Goal: Information Seeking & Learning: Get advice/opinions

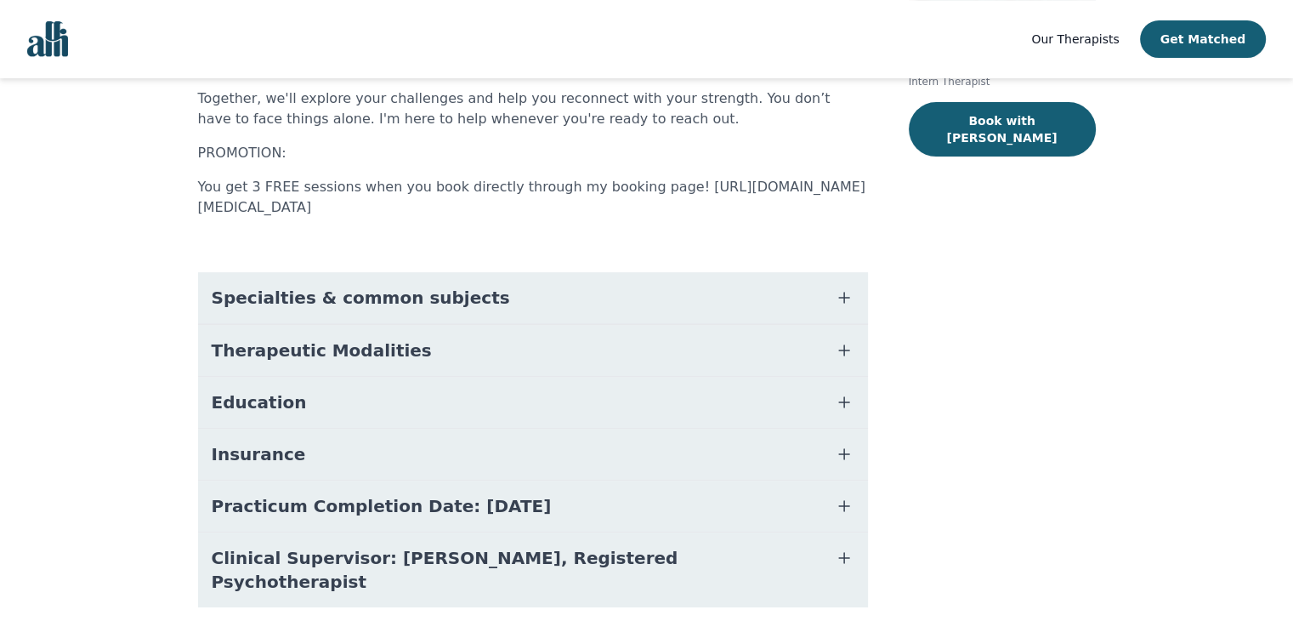
scroll to position [349, 0]
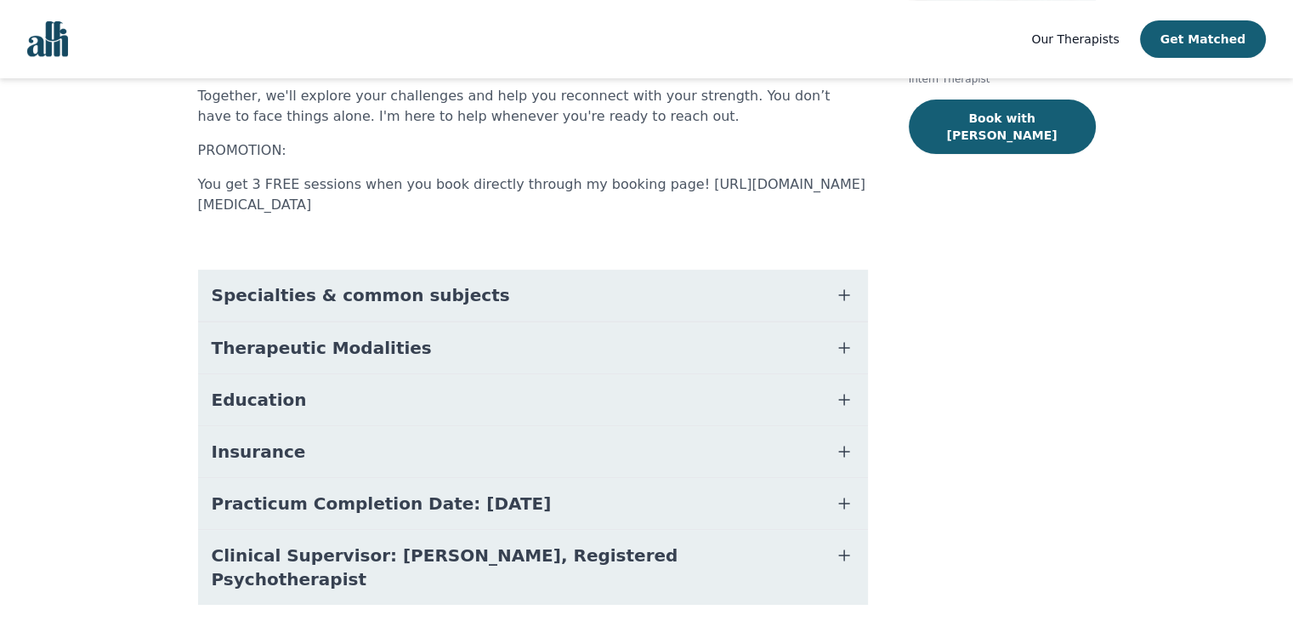
click at [836, 389] on icon "button" at bounding box center [844, 399] width 20 height 20
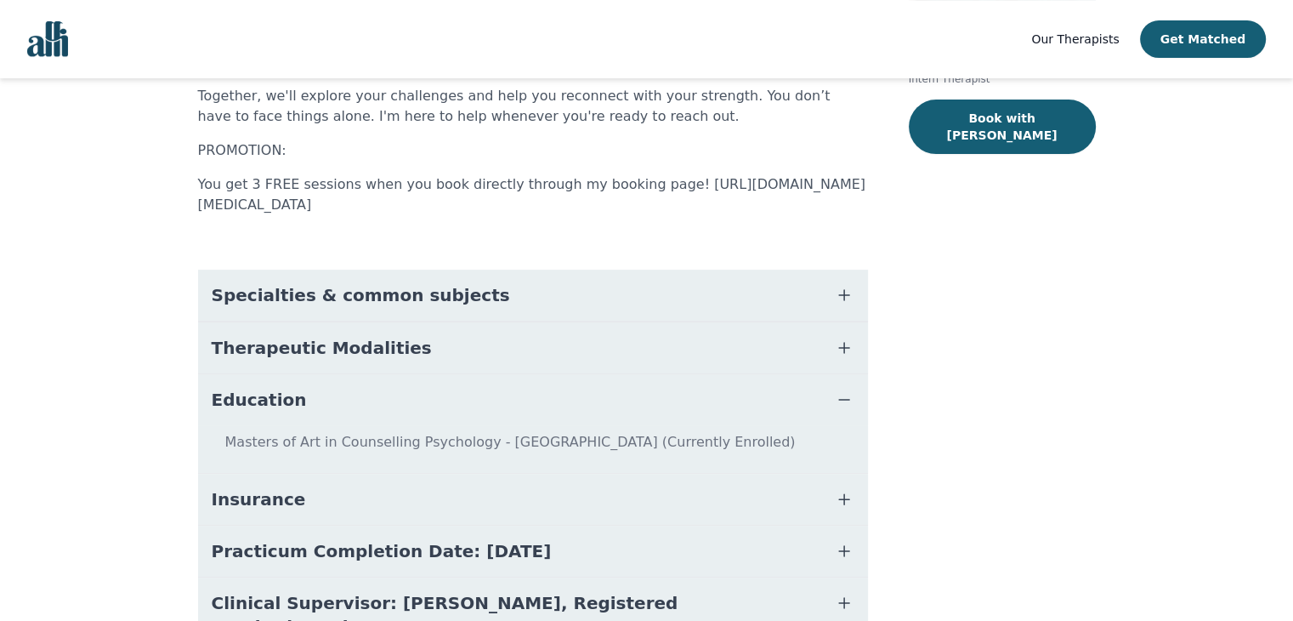
click at [836, 389] on icon "button" at bounding box center [844, 399] width 20 height 20
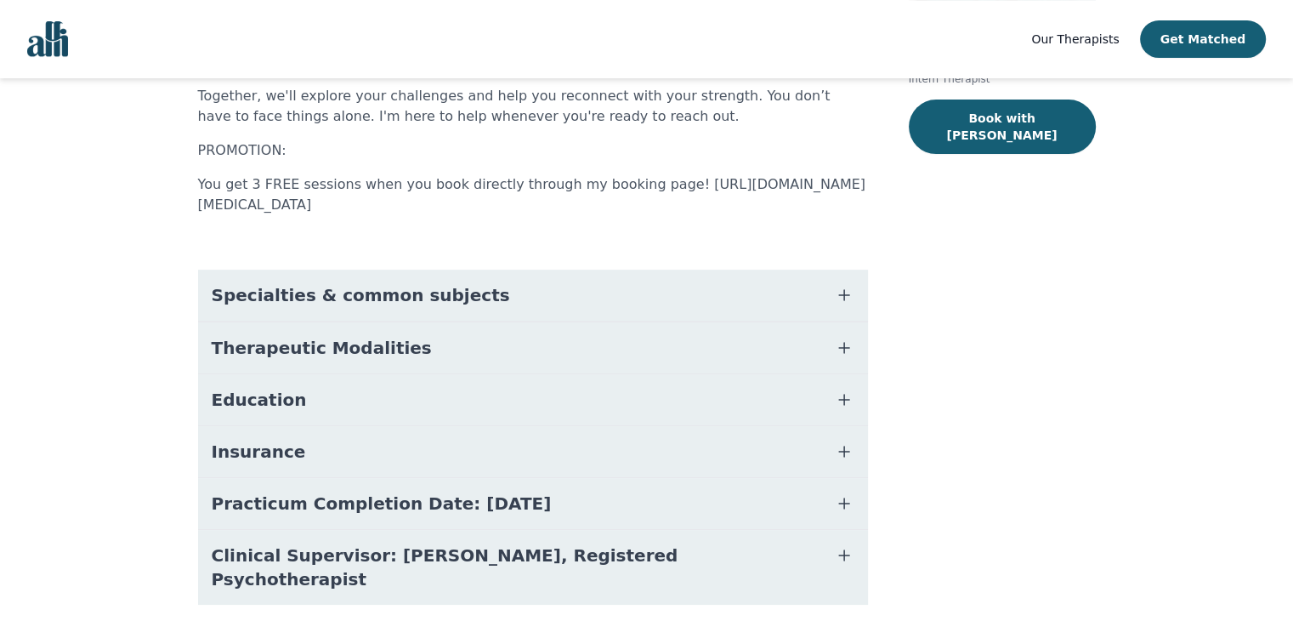
click at [847, 338] on icon "button" at bounding box center [844, 348] width 20 height 20
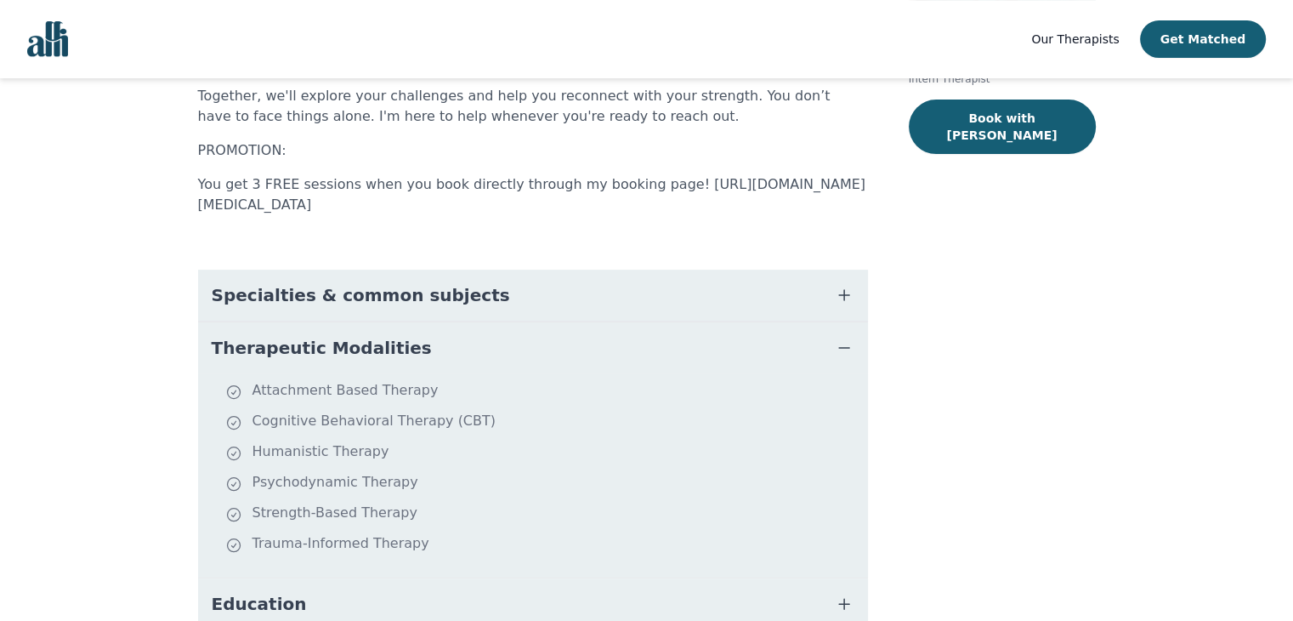
click at [847, 338] on icon "button" at bounding box center [844, 348] width 20 height 20
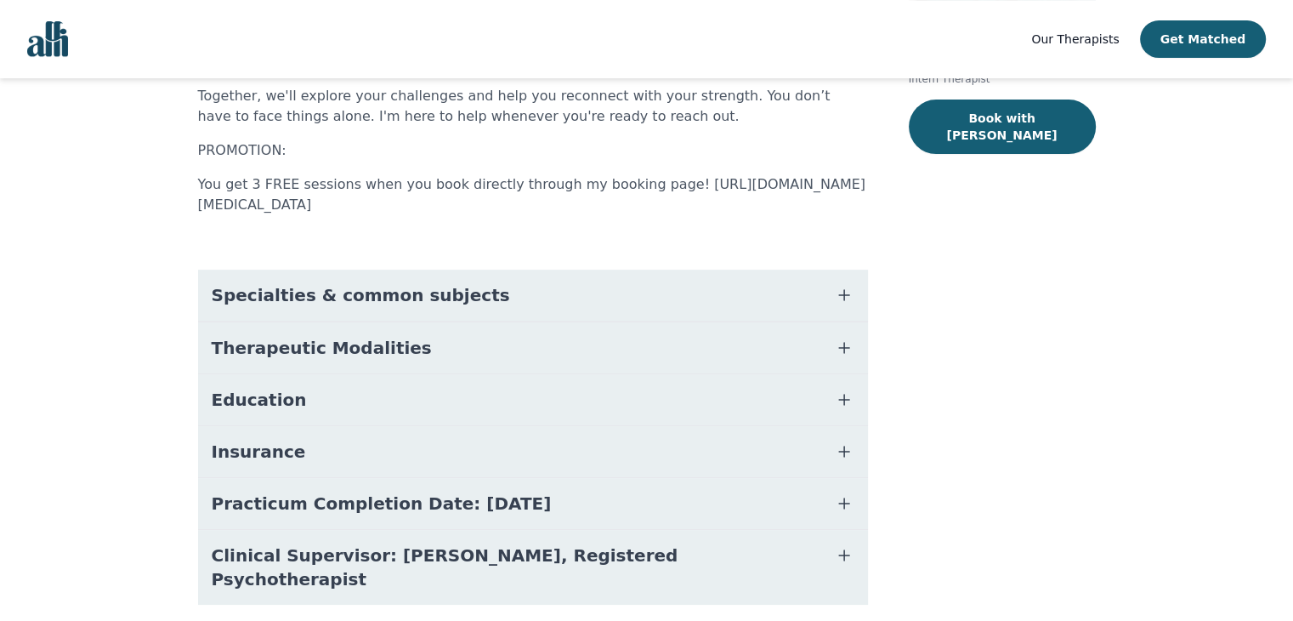
click at [849, 285] on icon "button" at bounding box center [844, 295] width 20 height 20
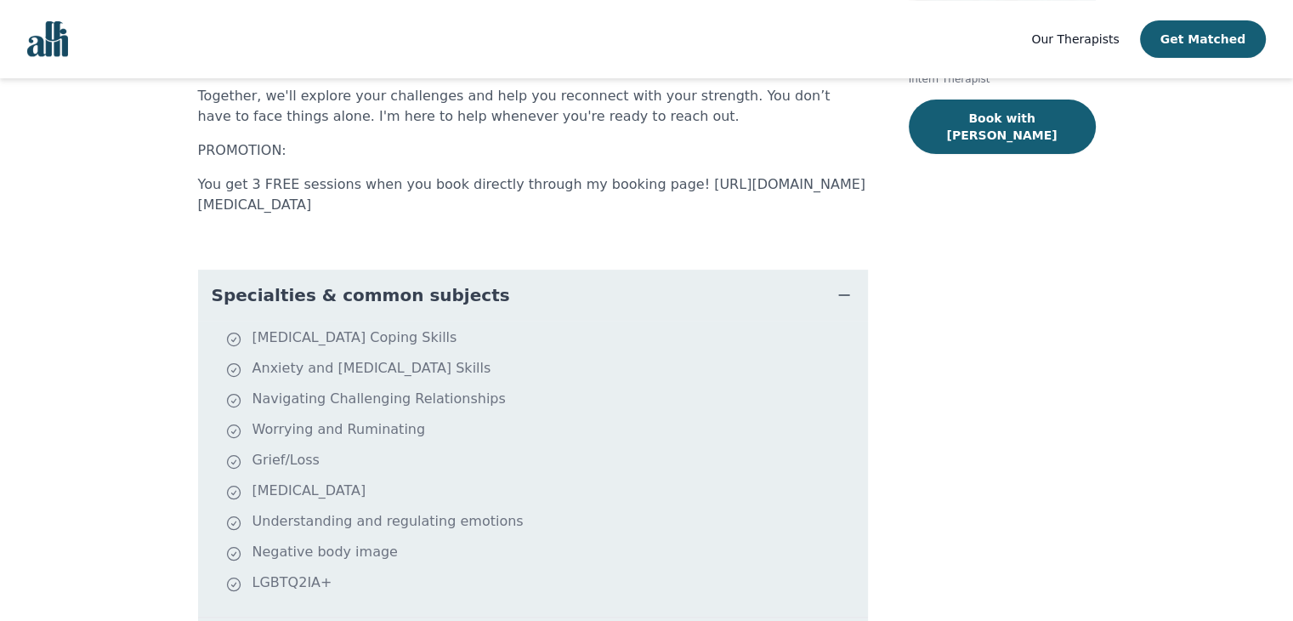
click at [849, 285] on icon "button" at bounding box center [844, 295] width 20 height 20
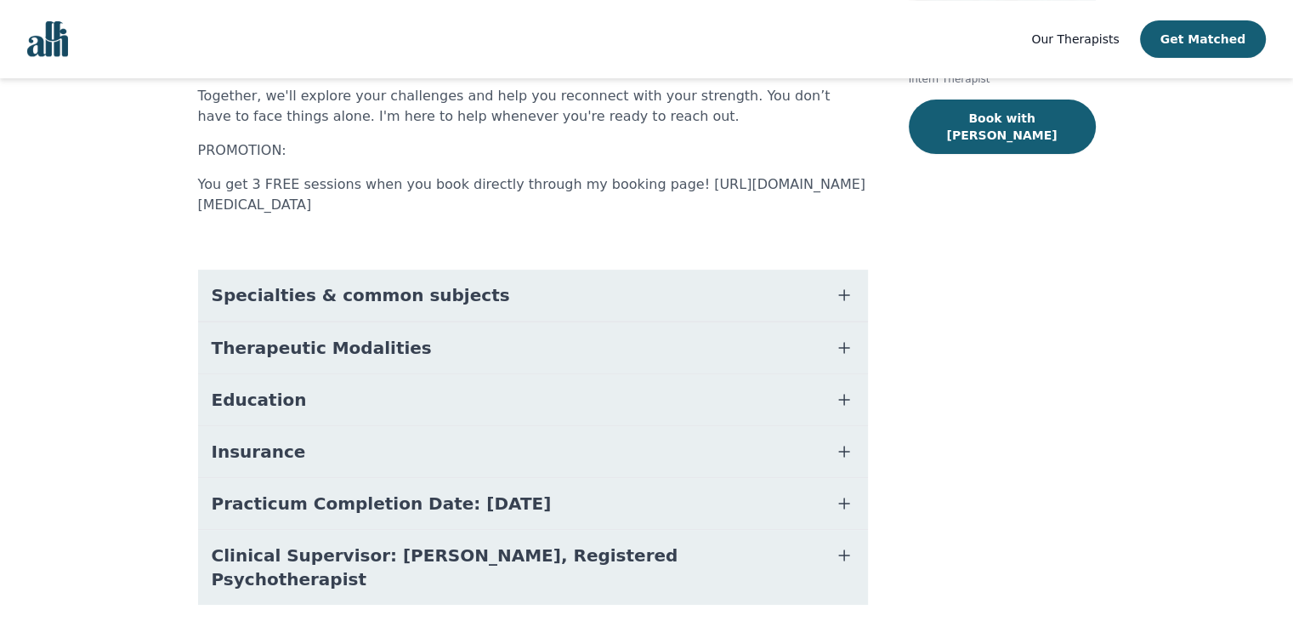
click at [843, 550] on icon "button" at bounding box center [844, 555] width 10 height 10
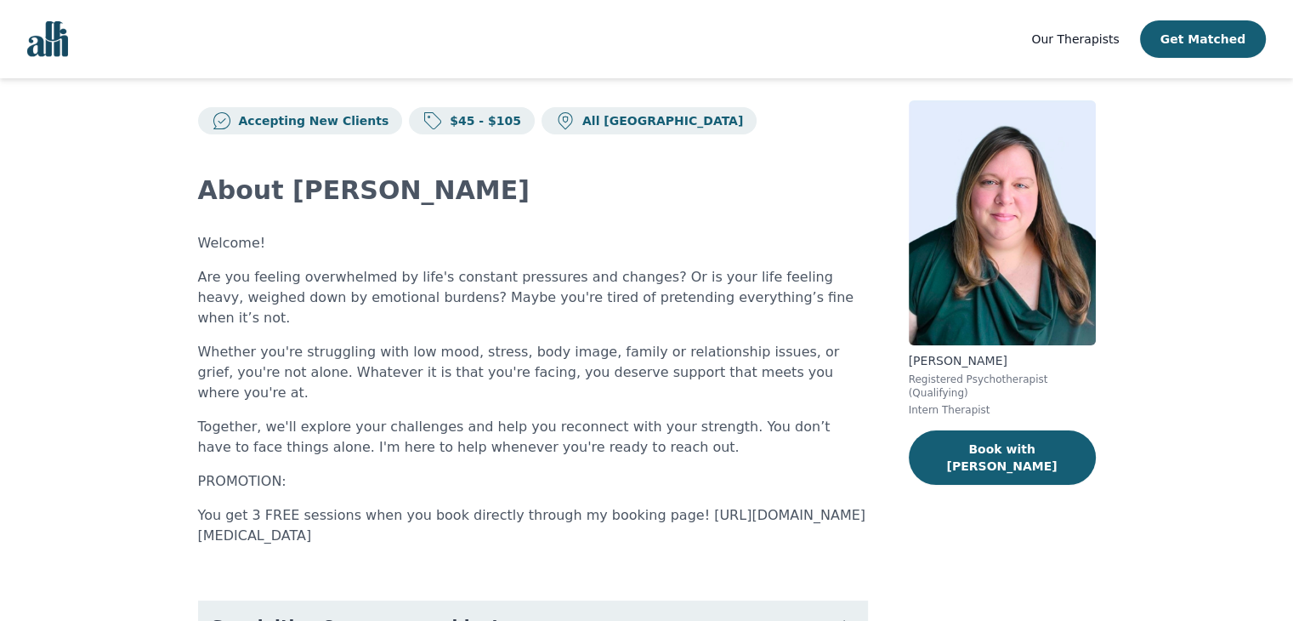
scroll to position [0, 0]
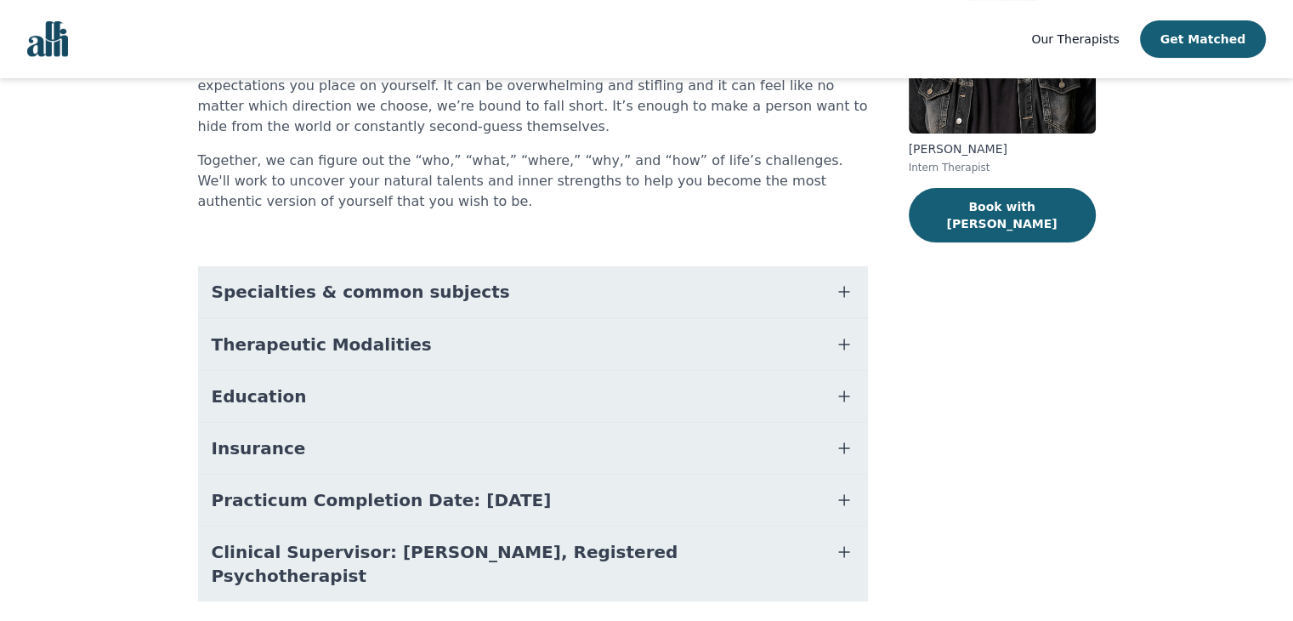
scroll to position [238, 0]
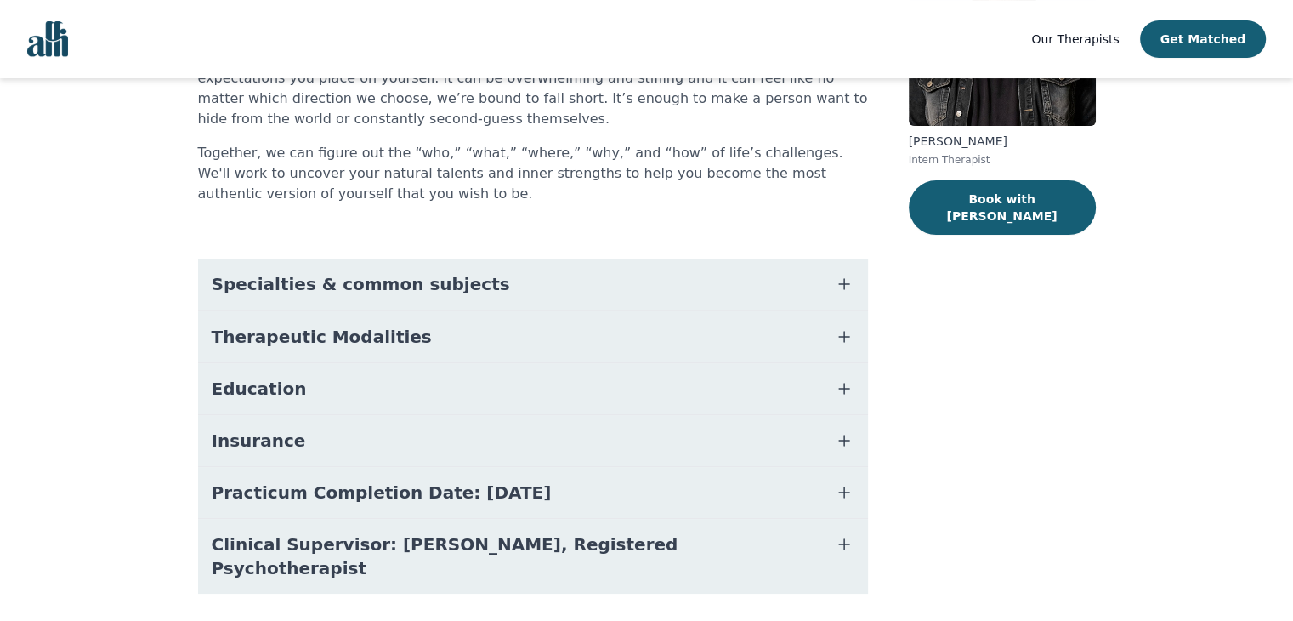
click at [609, 392] on button "Education" at bounding box center [533, 388] width 670 height 51
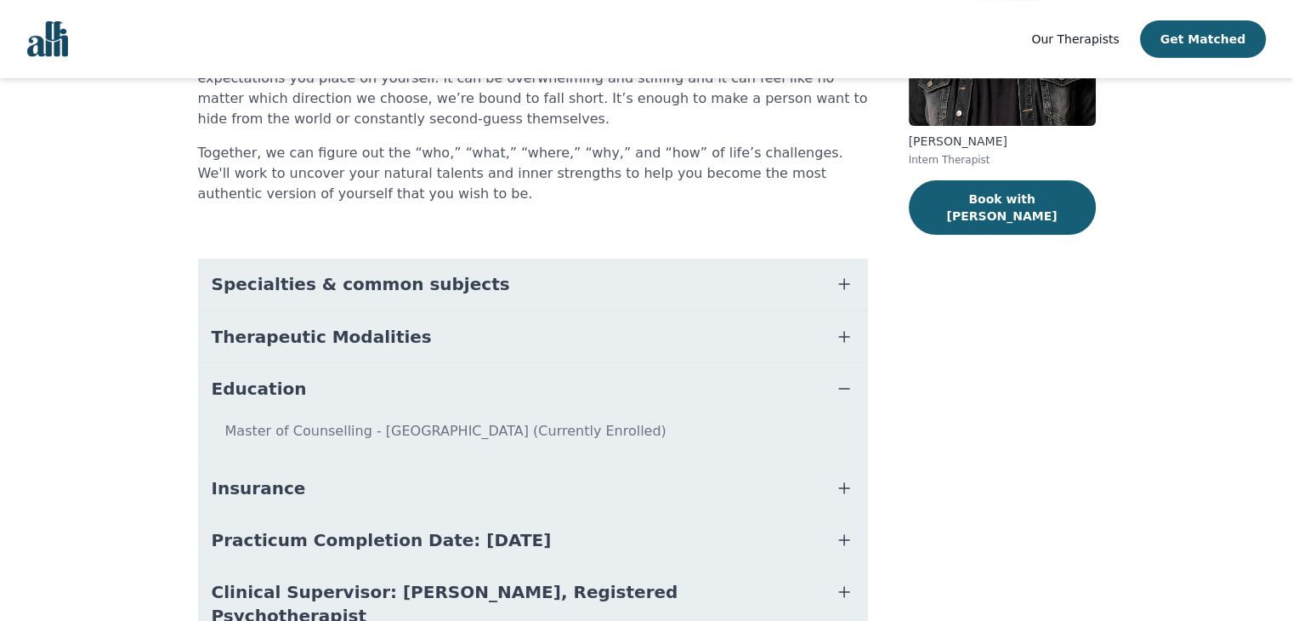
click at [609, 392] on button "Education" at bounding box center [533, 388] width 670 height 51
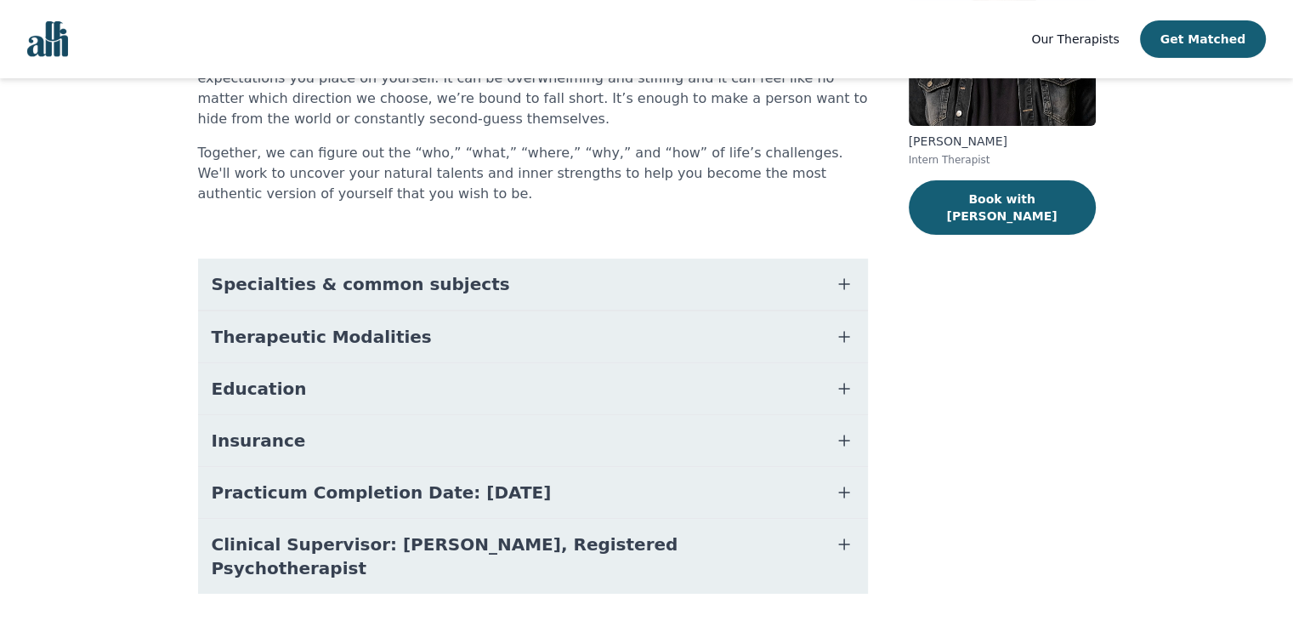
click at [849, 547] on icon "button" at bounding box center [844, 544] width 20 height 20
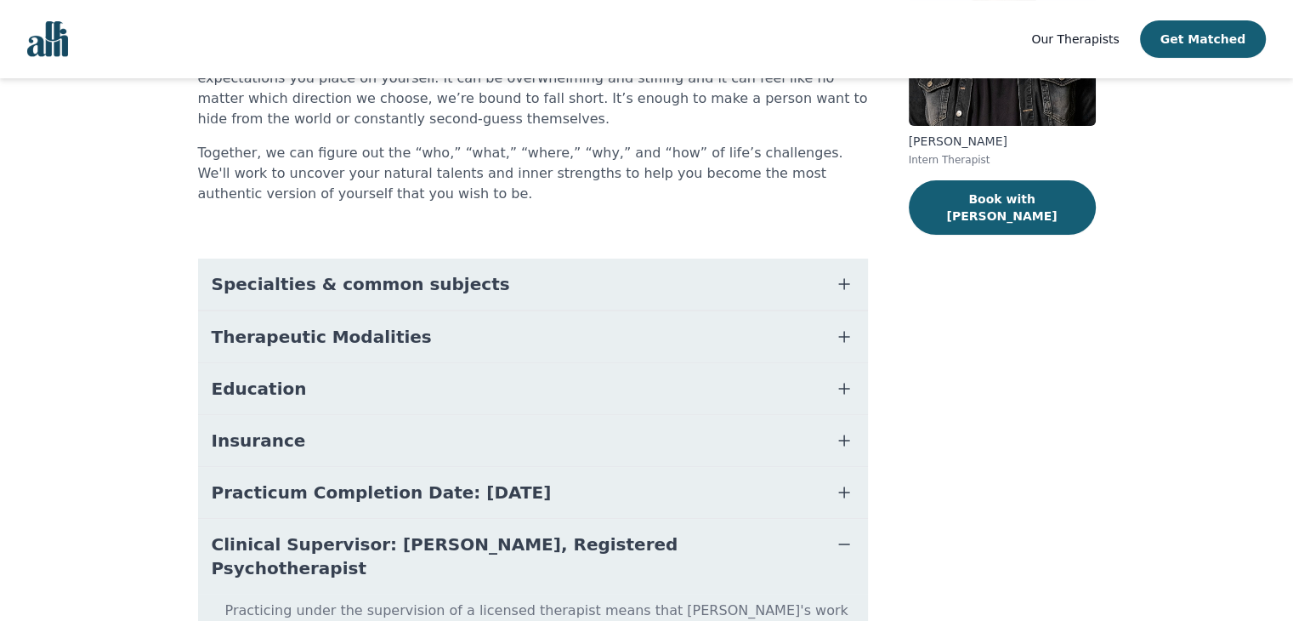
click at [849, 547] on icon "button" at bounding box center [844, 544] width 20 height 20
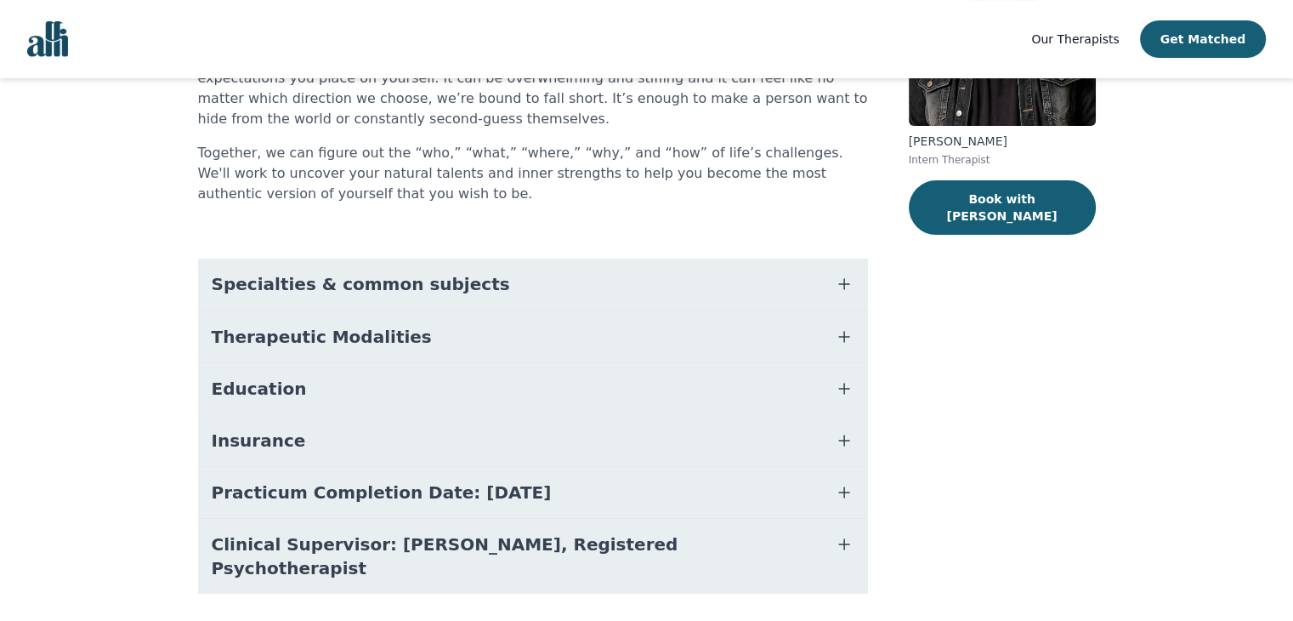
click at [687, 289] on button "Specialties & common subjects" at bounding box center [533, 283] width 670 height 51
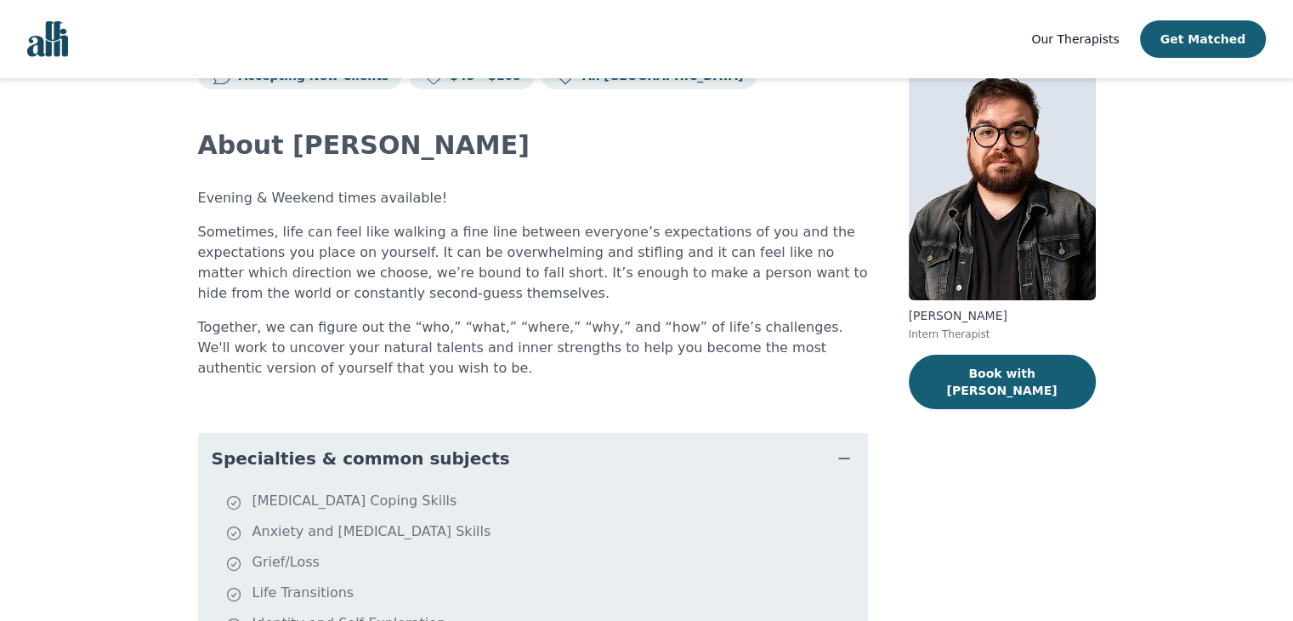
scroll to position [0, 0]
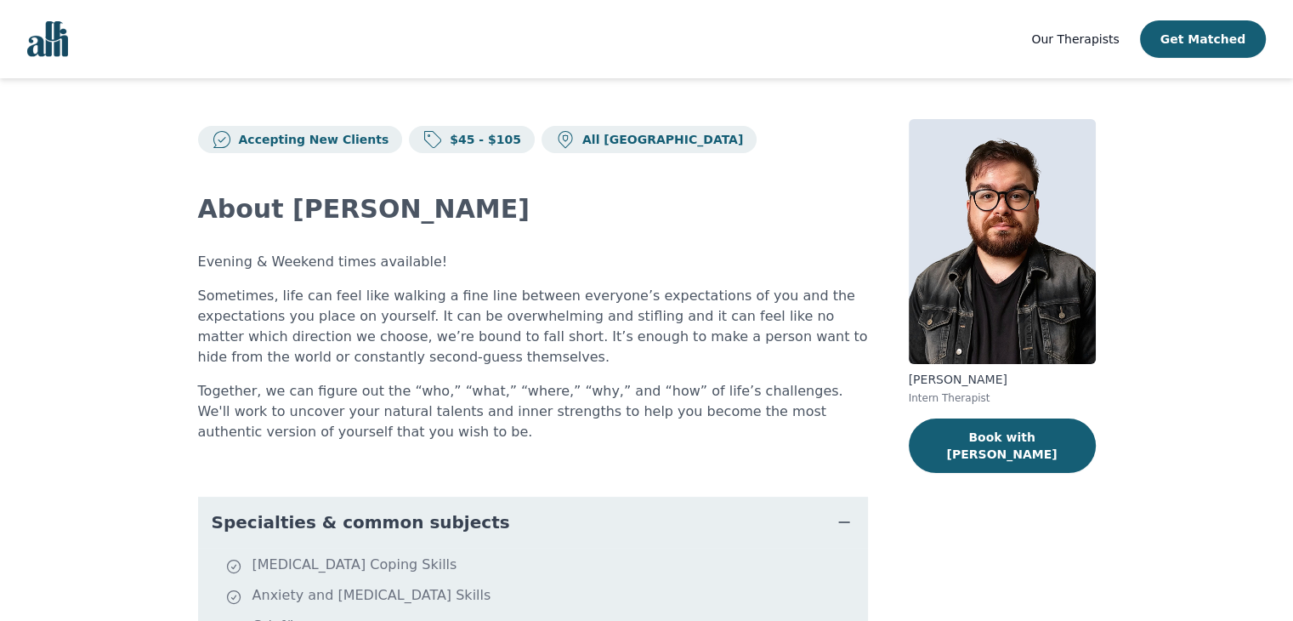
click at [1082, 32] on span "Our Therapists" at bounding box center [1075, 39] width 88 height 14
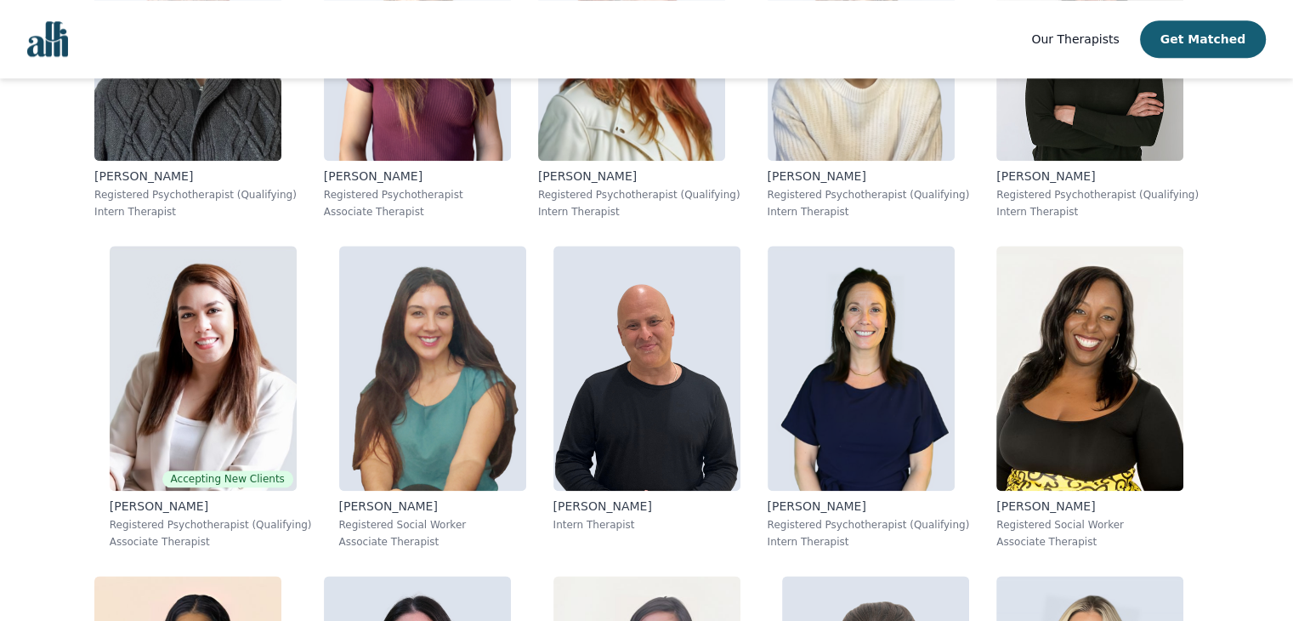
scroll to position [1911, 0]
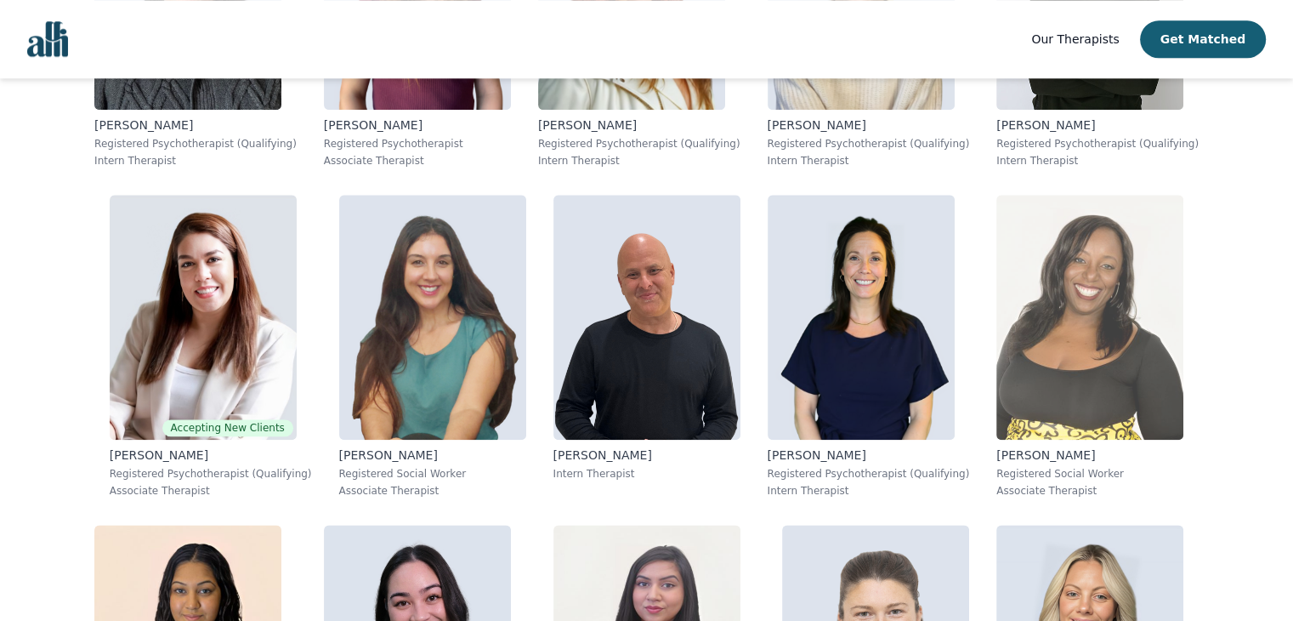
click at [1075, 357] on img at bounding box center [1089, 317] width 187 height 245
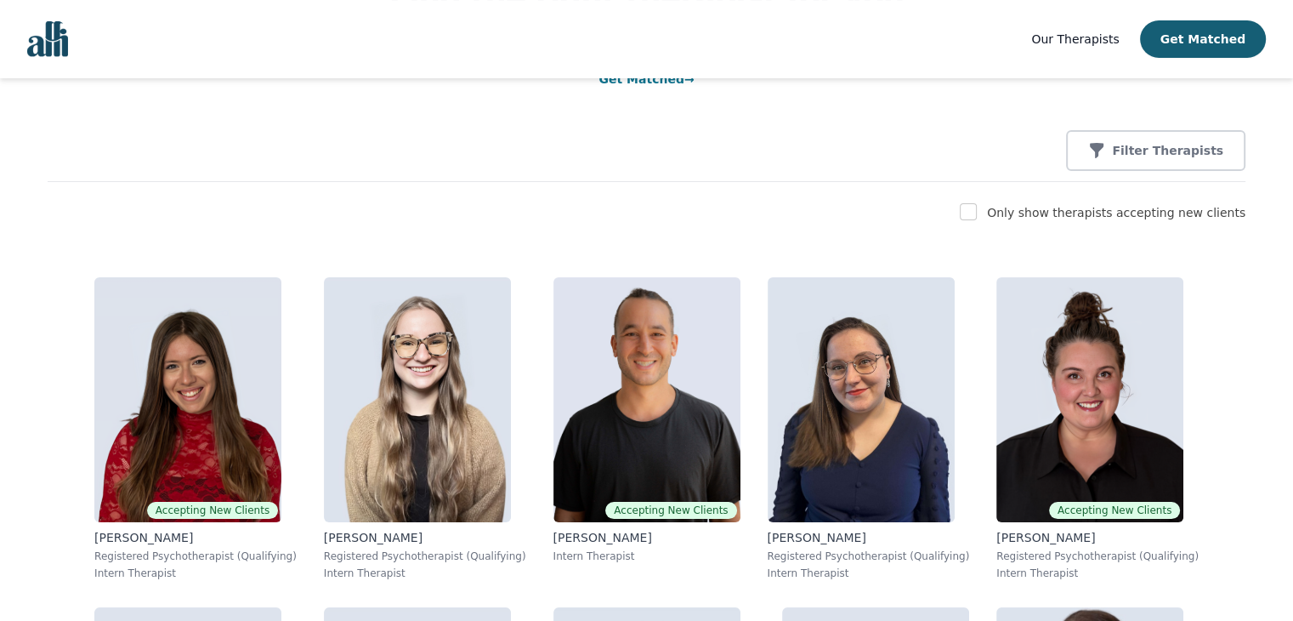
scroll to position [192, 0]
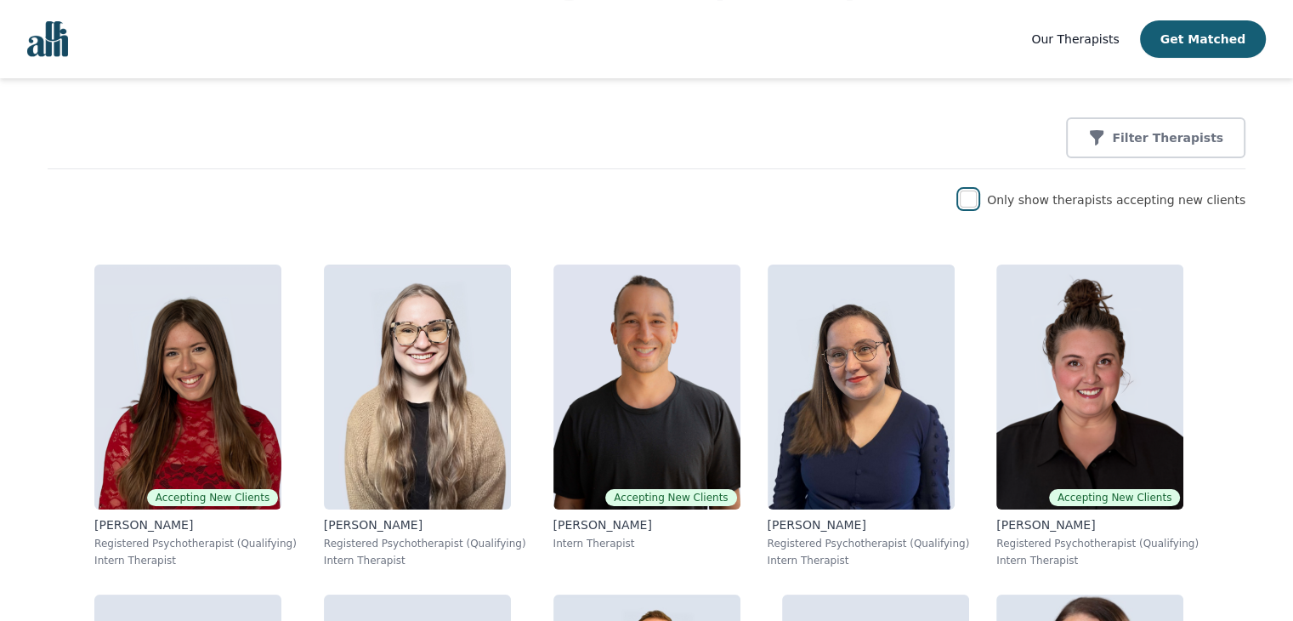
click at [977, 204] on input "checkbox" at bounding box center [968, 198] width 17 height 17
checkbox input "true"
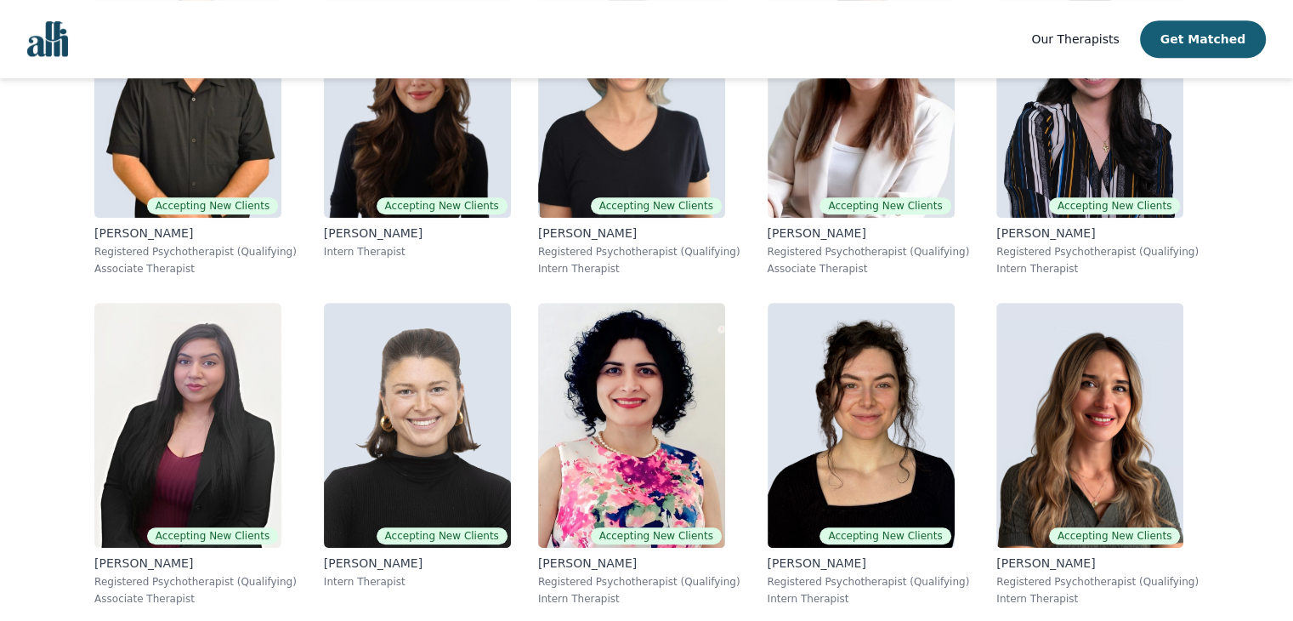
scroll to position [0, 0]
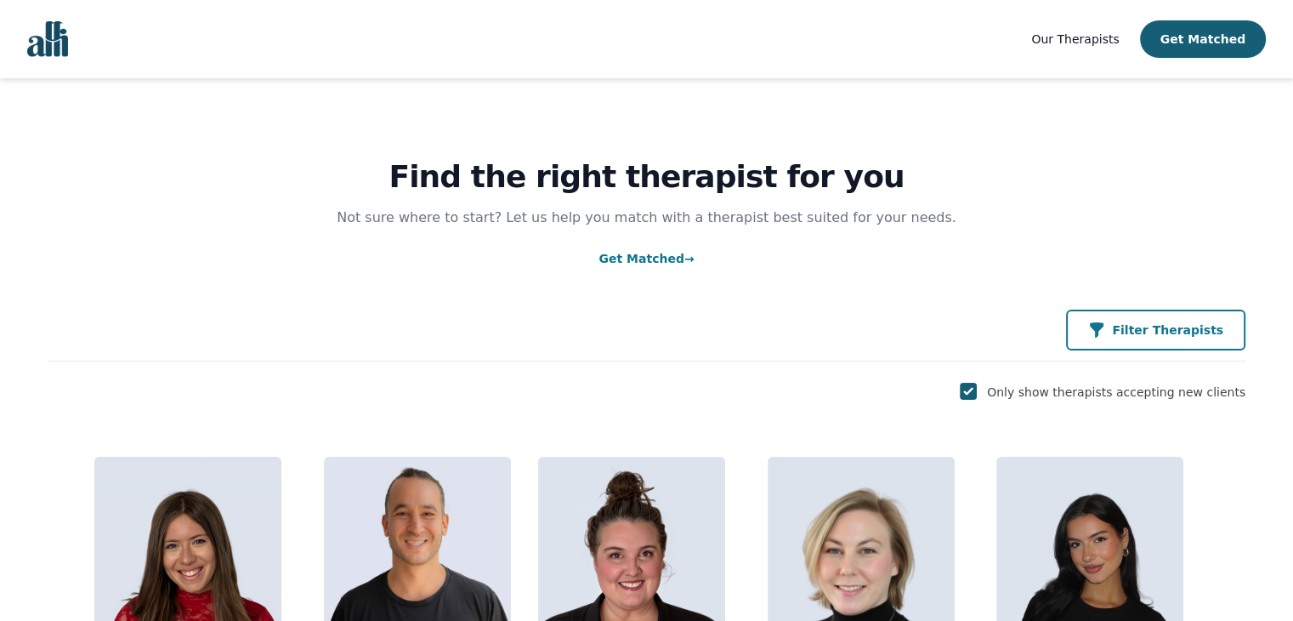
click at [1166, 341] on button "Filter Therapists" at bounding box center [1155, 329] width 179 height 41
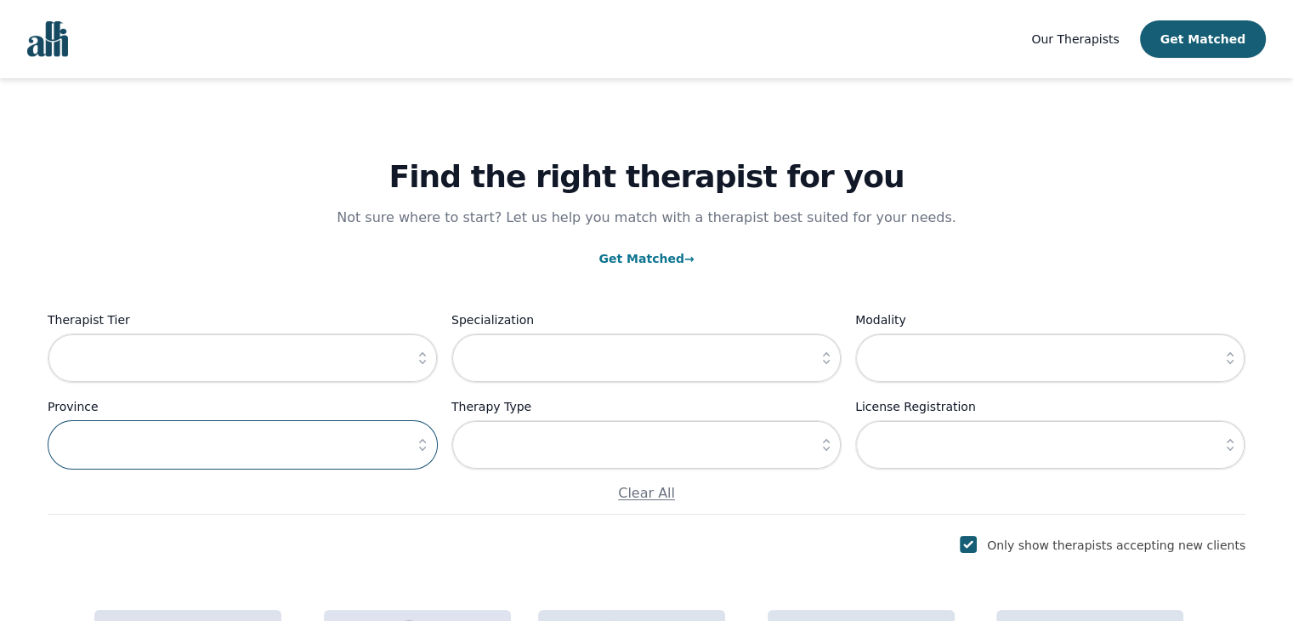
click at [338, 449] on input "text" at bounding box center [243, 444] width 390 height 49
click at [411, 450] on button "button" at bounding box center [422, 444] width 31 height 49
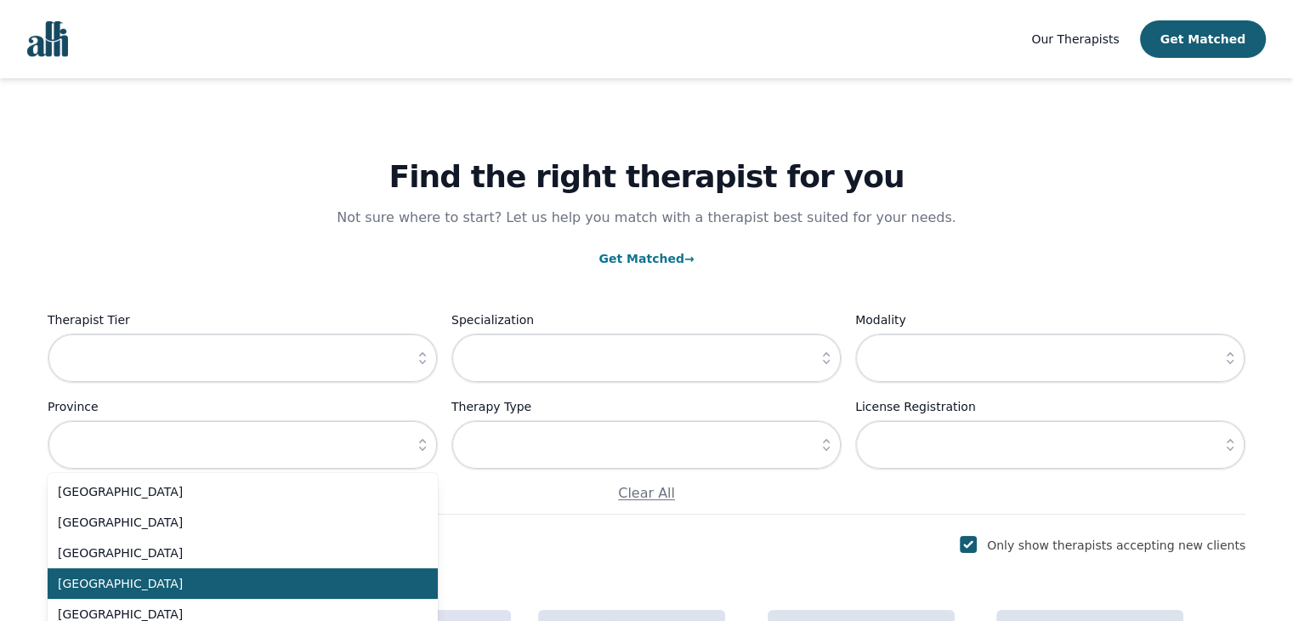
click at [330, 582] on span "[GEOGRAPHIC_DATA]" at bounding box center [232, 583] width 349 height 17
type input "[GEOGRAPHIC_DATA]"
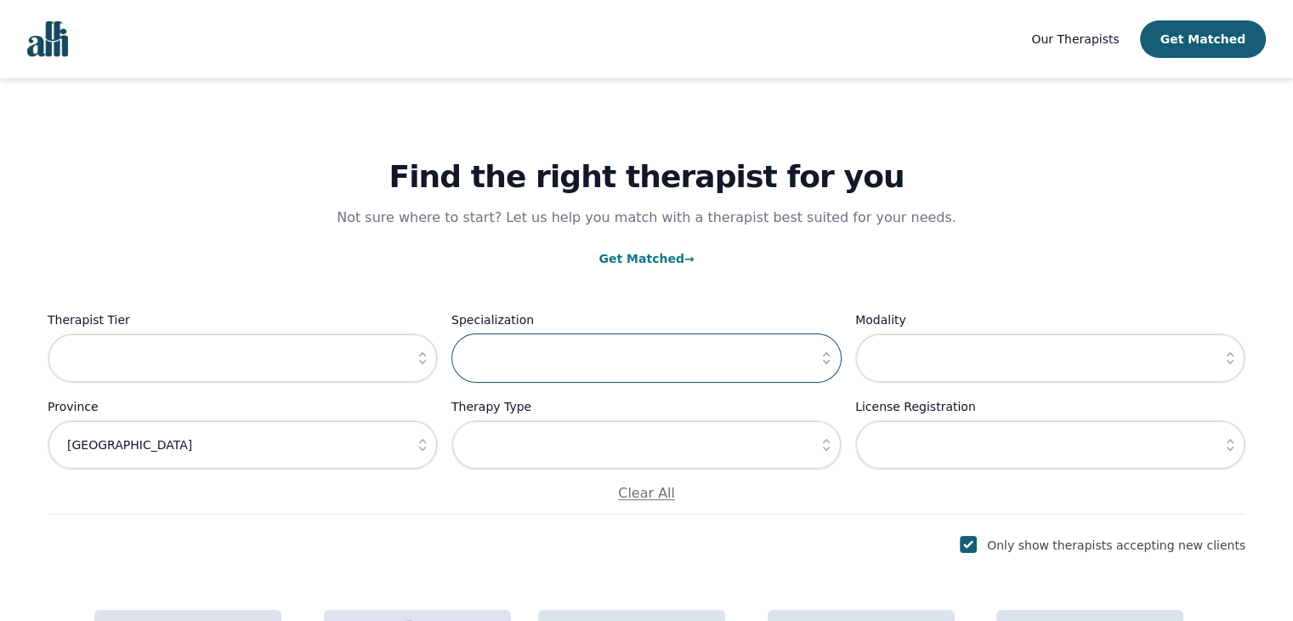
click at [674, 358] on input "text" at bounding box center [646, 357] width 390 height 49
drag, startPoint x: 685, startPoint y: 358, endPoint x: 772, endPoint y: 362, distance: 86.8
click at [772, 362] on input "text" at bounding box center [646, 357] width 390 height 49
click at [821, 355] on icon "button" at bounding box center [826, 357] width 17 height 17
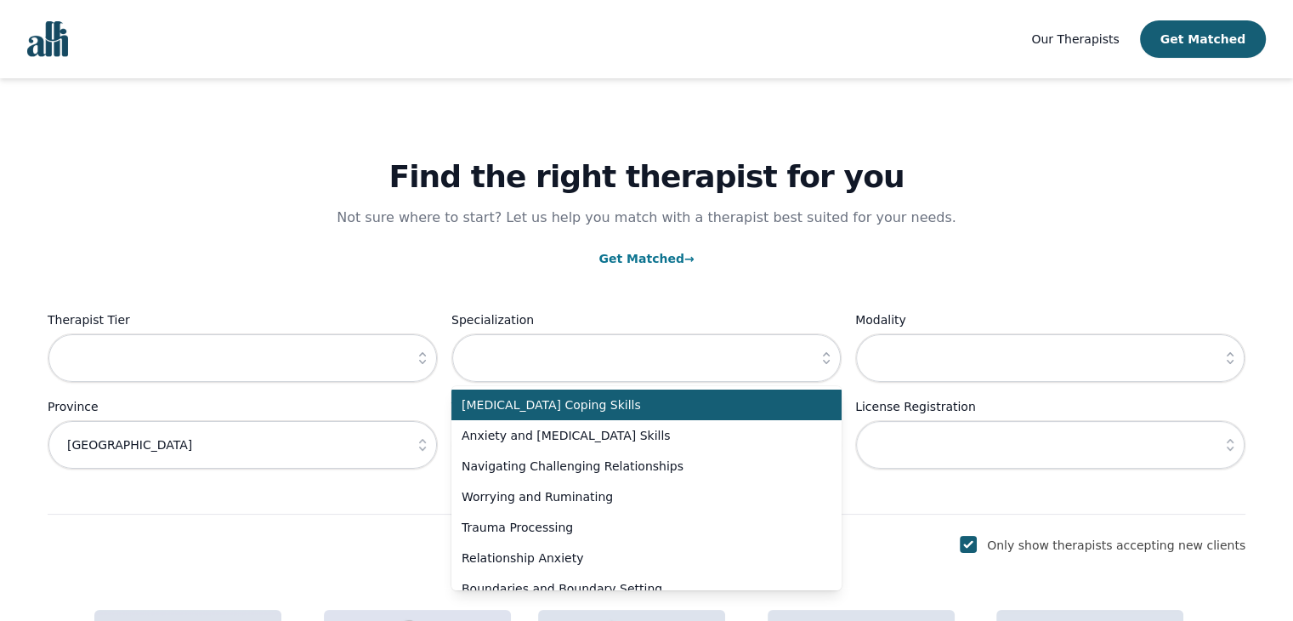
click at [787, 399] on span "[MEDICAL_DATA] Coping Skills" at bounding box center [636, 404] width 349 height 17
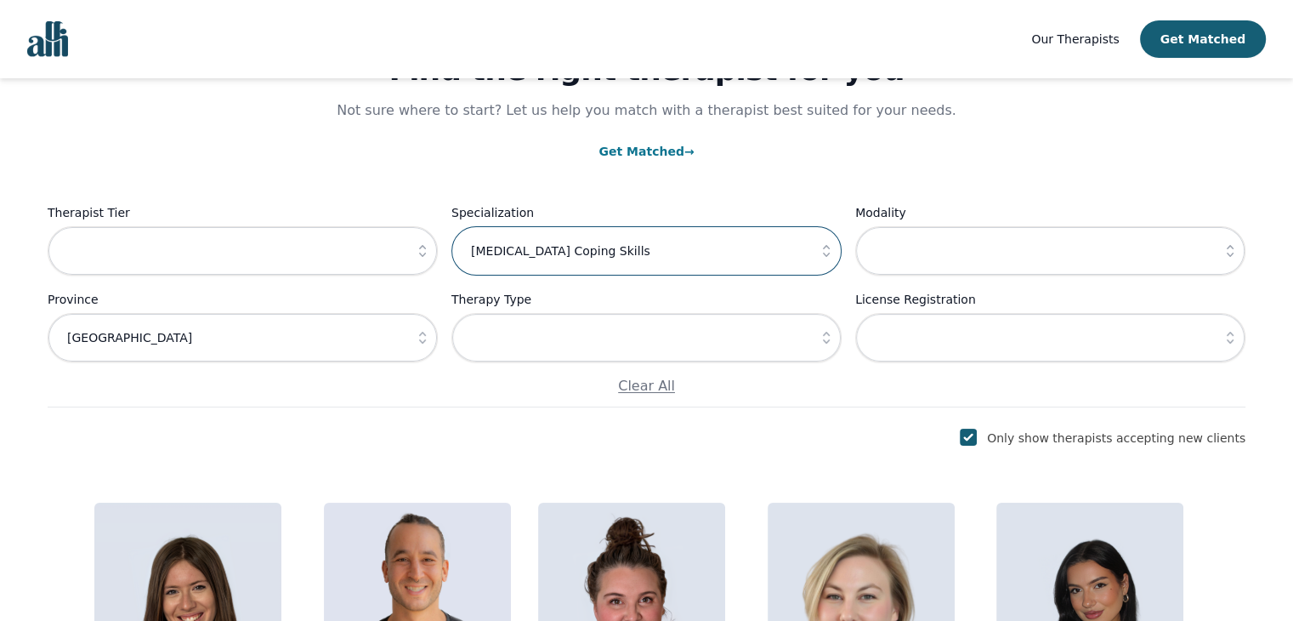
scroll to position [90, 0]
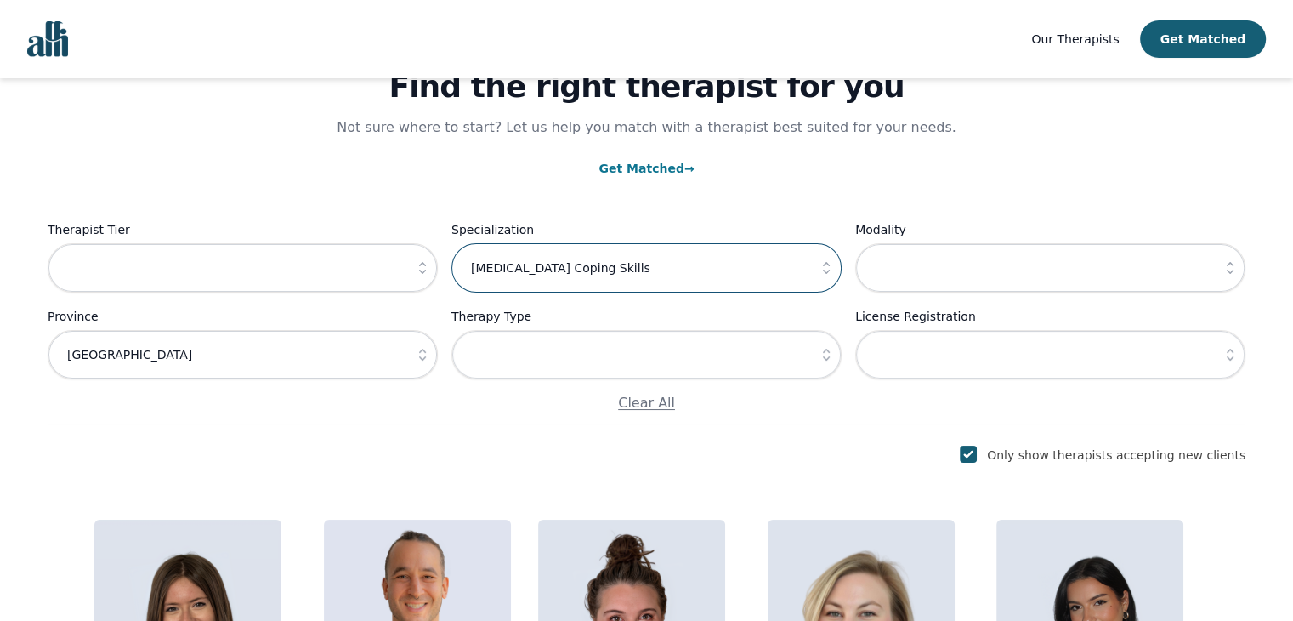
click at [803, 278] on input "[MEDICAL_DATA] Coping Skills" at bounding box center [646, 267] width 390 height 49
click at [819, 276] on button "button" at bounding box center [826, 267] width 31 height 49
type input "[MEDICAL_DATA] Coping Skills"
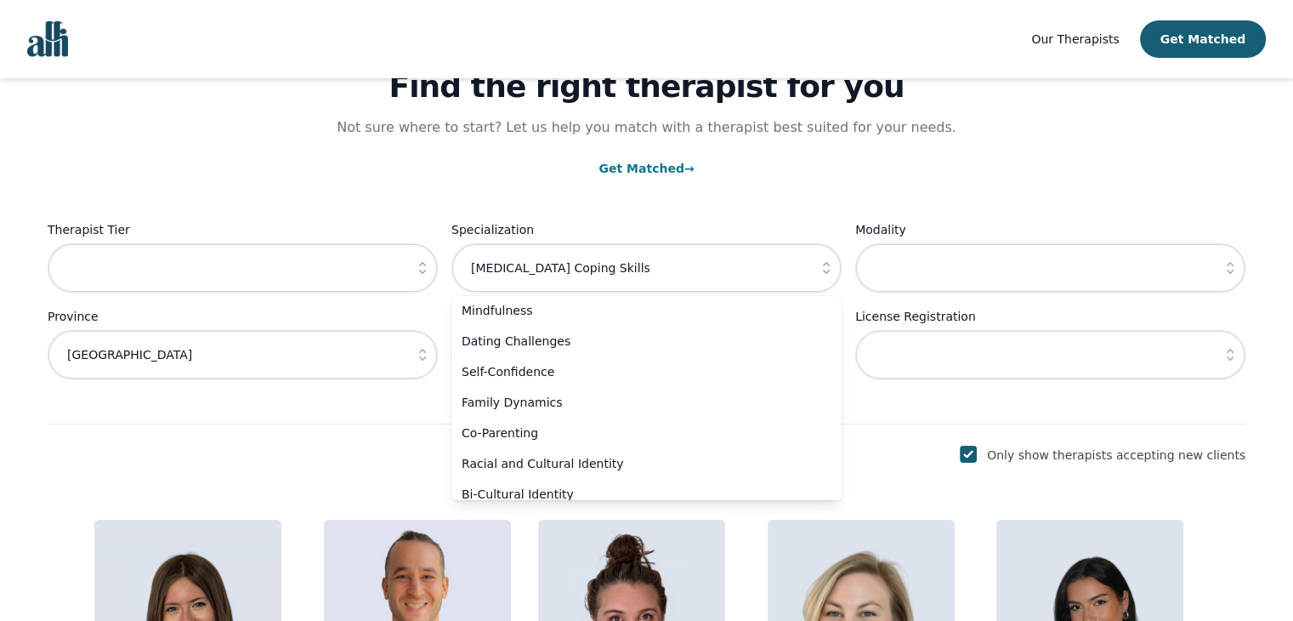
scroll to position [1149, 0]
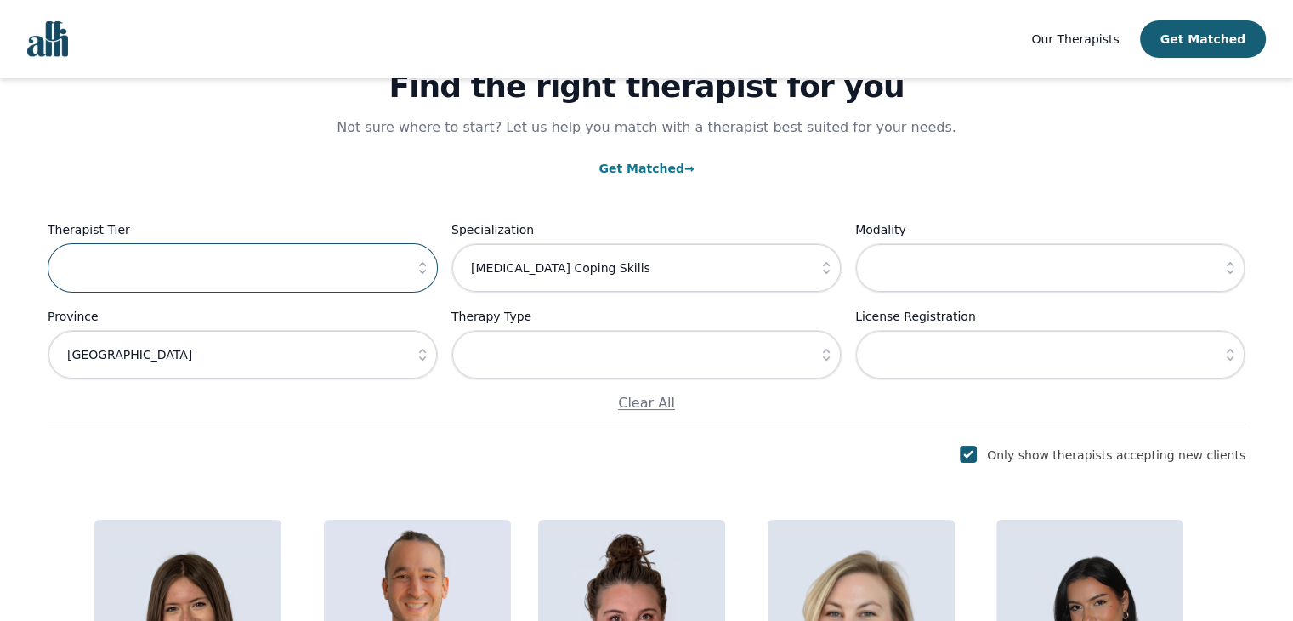
click at [364, 273] on input "text" at bounding box center [243, 267] width 390 height 49
click at [422, 266] on icon "button" at bounding box center [422, 267] width 17 height 17
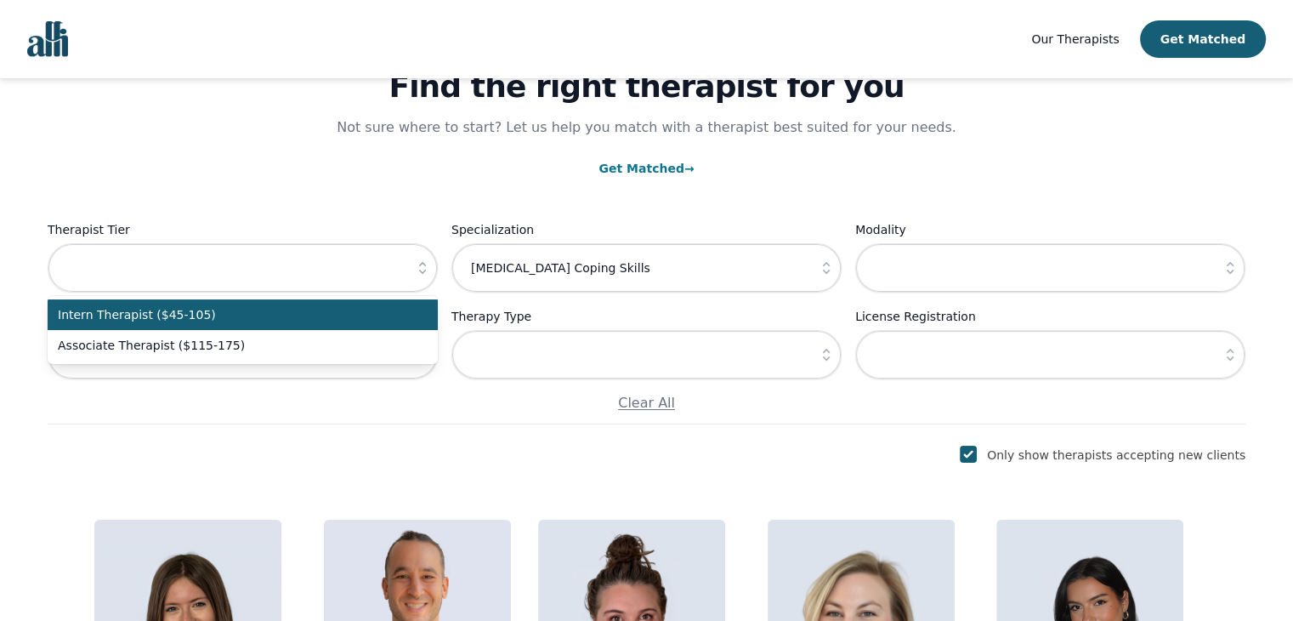
click at [350, 308] on span "Intern Therapist ($45-105)" at bounding box center [232, 314] width 349 height 17
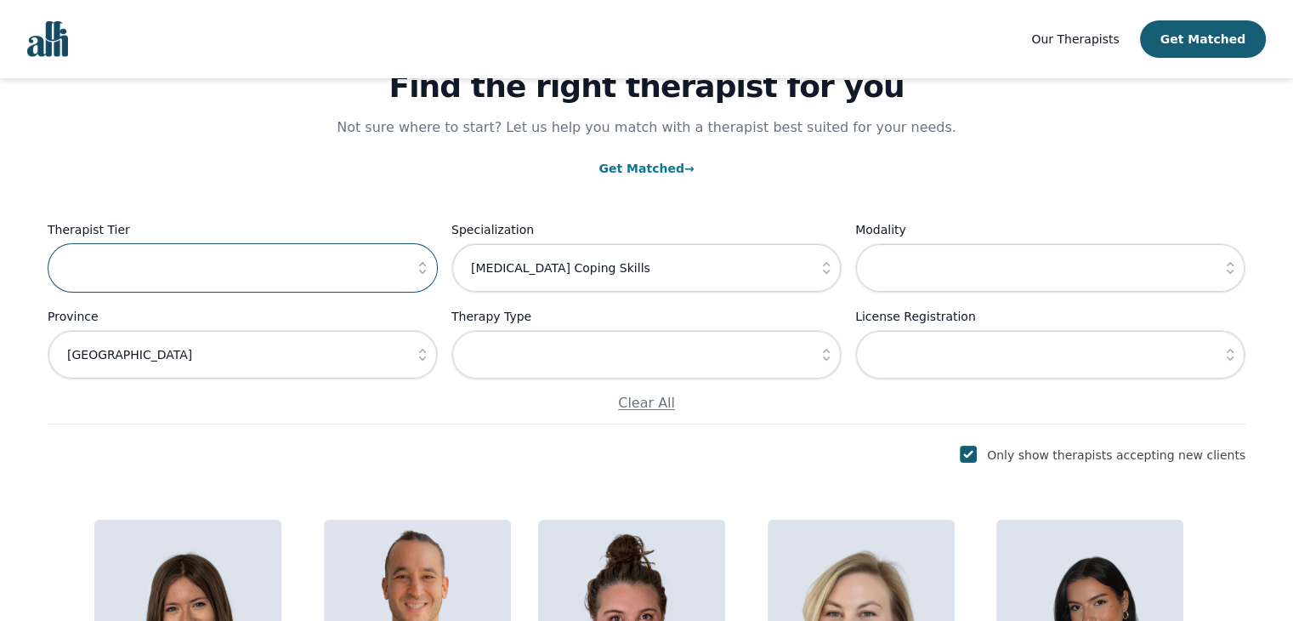
type input "Intern Therapist ($45-105)"
click at [949, 256] on input "text" at bounding box center [1050, 267] width 390 height 49
click at [990, 196] on div "Find the right therapist for you Not sure where to start? Let us help you match…" at bounding box center [647, 206] width 1198 height 436
click at [1231, 355] on icon "button" at bounding box center [1230, 354] width 17 height 17
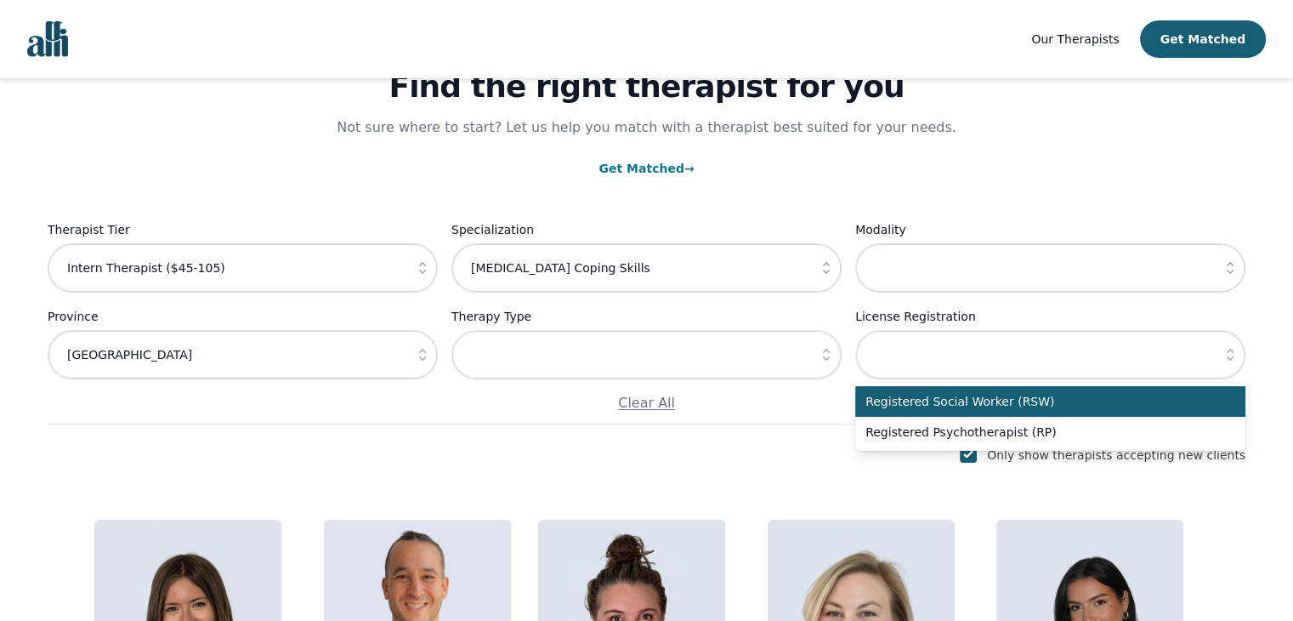
click at [1231, 355] on icon "button" at bounding box center [1230, 354] width 17 height 17
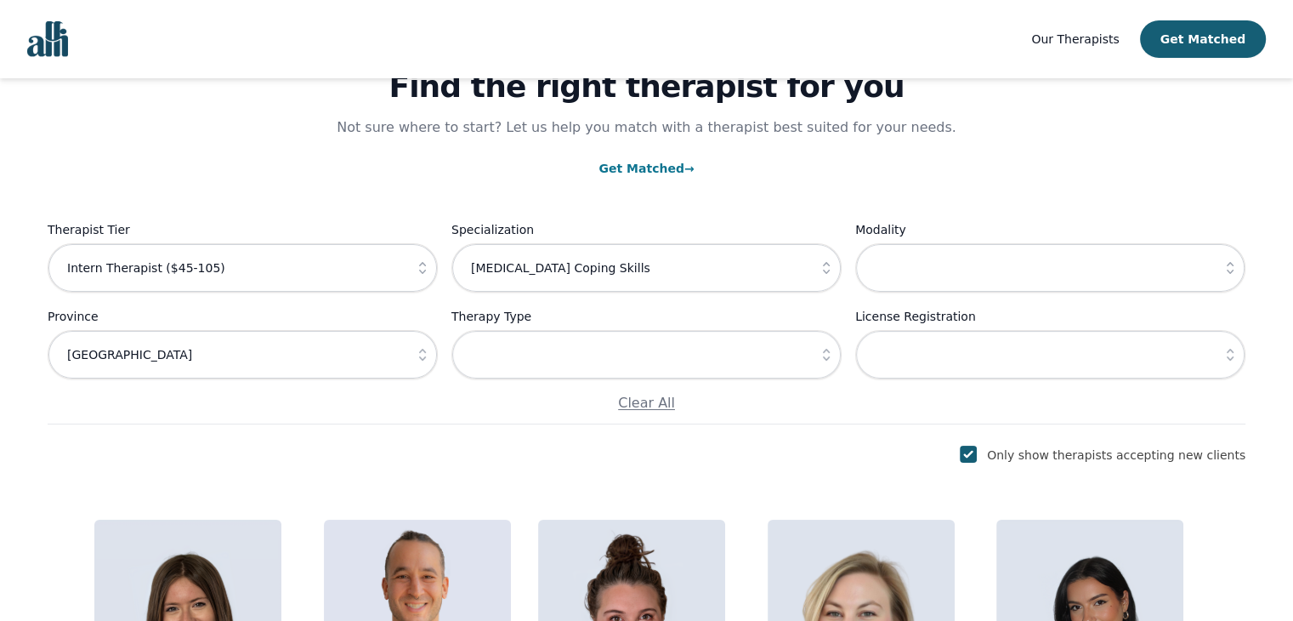
click at [820, 350] on icon "button" at bounding box center [826, 354] width 17 height 17
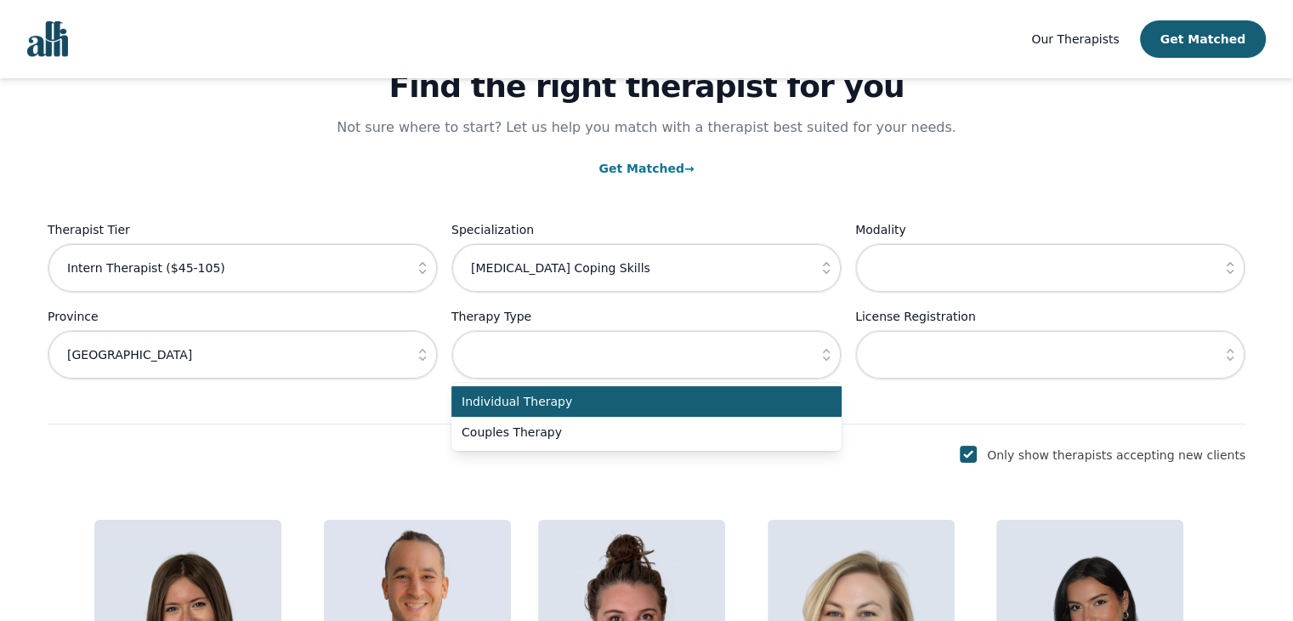
click at [796, 399] on span "Individual Therapy" at bounding box center [636, 401] width 349 height 17
type input "Individual Therapy"
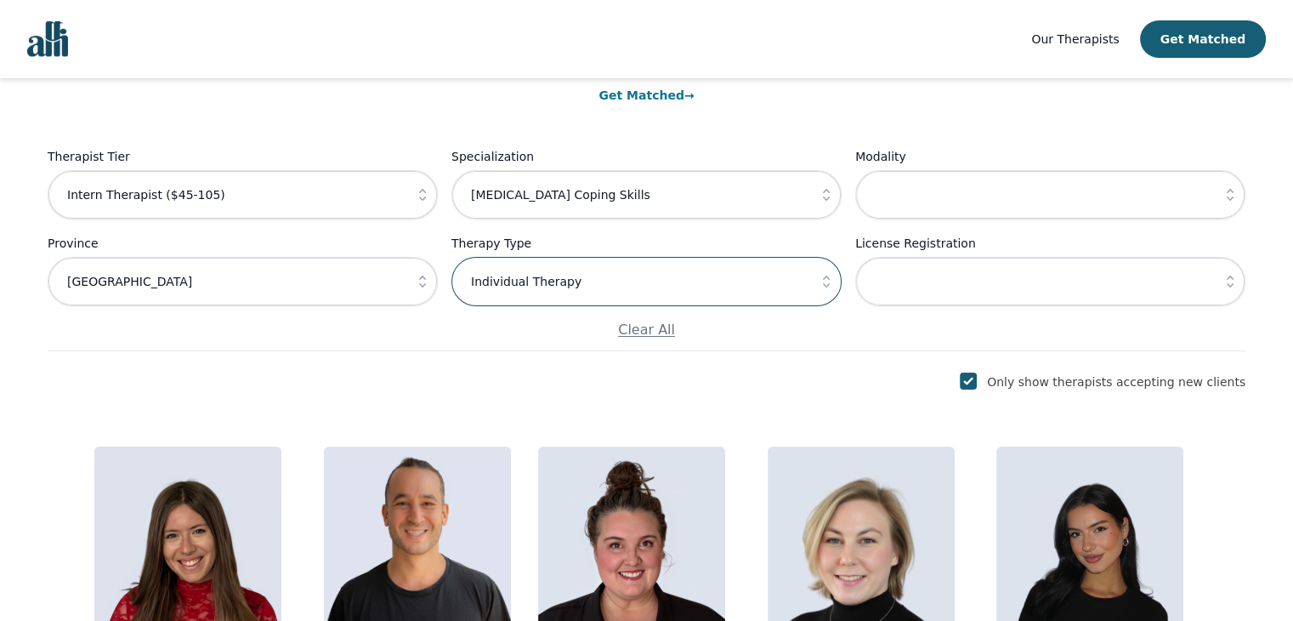
scroll to position [133, 0]
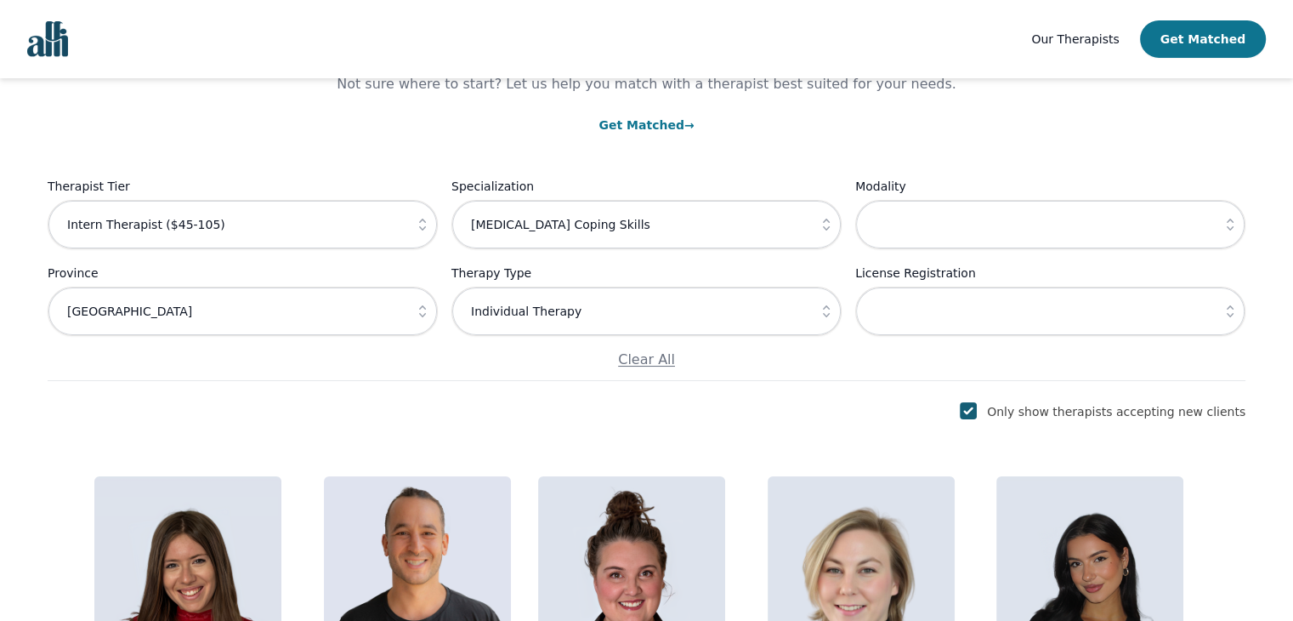
click at [1213, 43] on button "Get Matched" at bounding box center [1203, 38] width 126 height 37
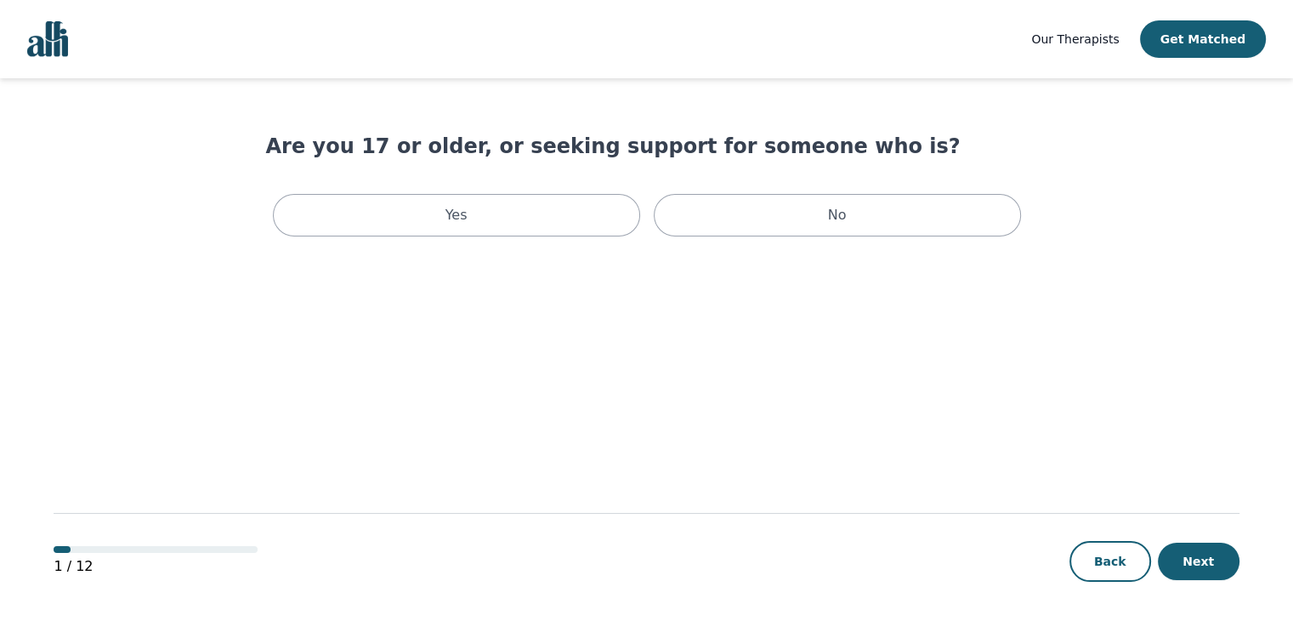
scroll to position [2, 0]
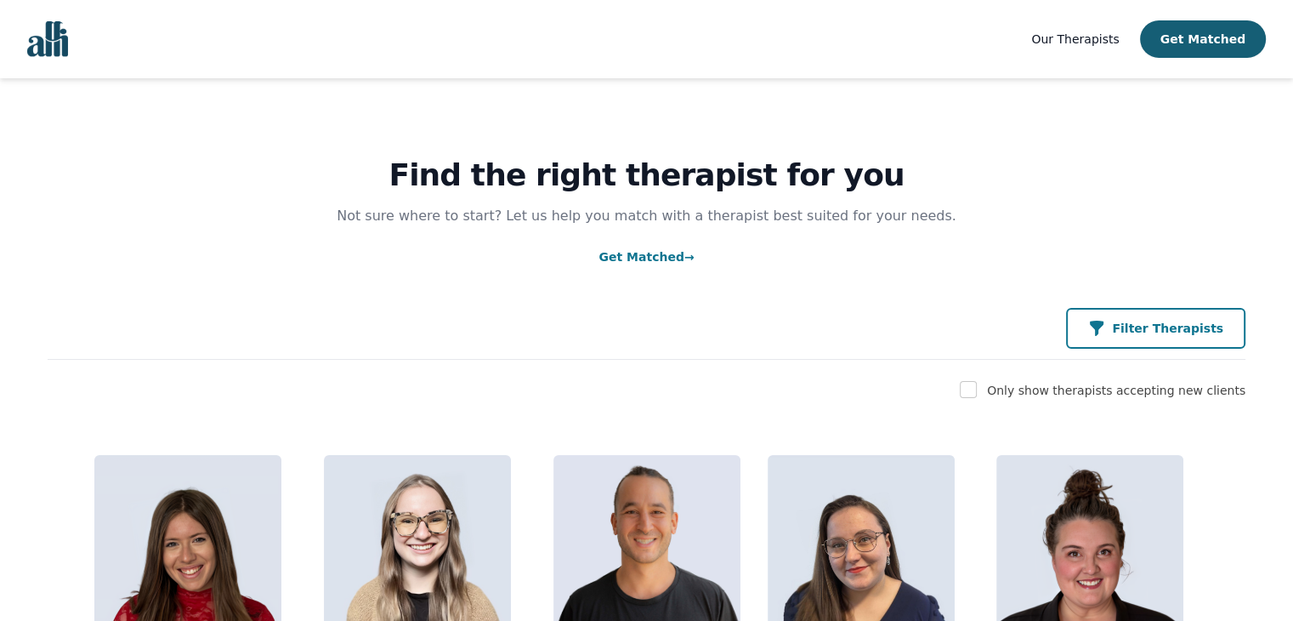
click at [1105, 328] on icon "button" at bounding box center [1096, 328] width 17 height 17
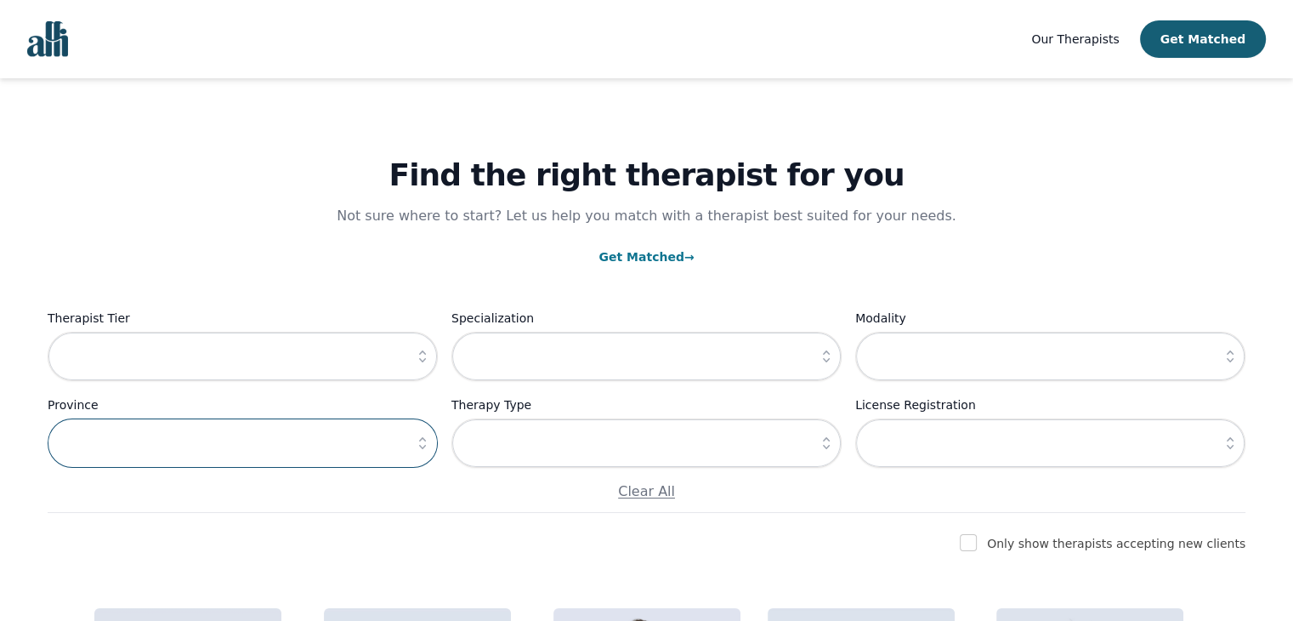
click at [146, 432] on input "text" at bounding box center [243, 442] width 390 height 49
click at [428, 436] on icon "button" at bounding box center [422, 442] width 17 height 17
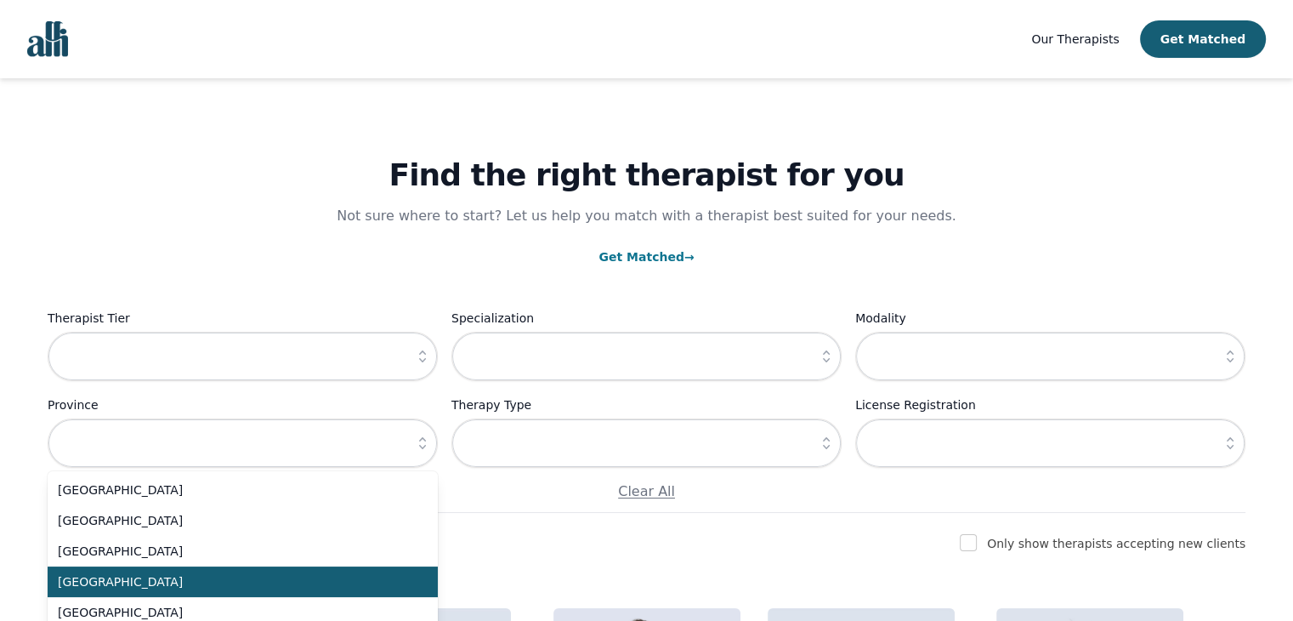
click at [209, 573] on span "[GEOGRAPHIC_DATA]" at bounding box center [232, 581] width 349 height 17
type input "[GEOGRAPHIC_DATA]"
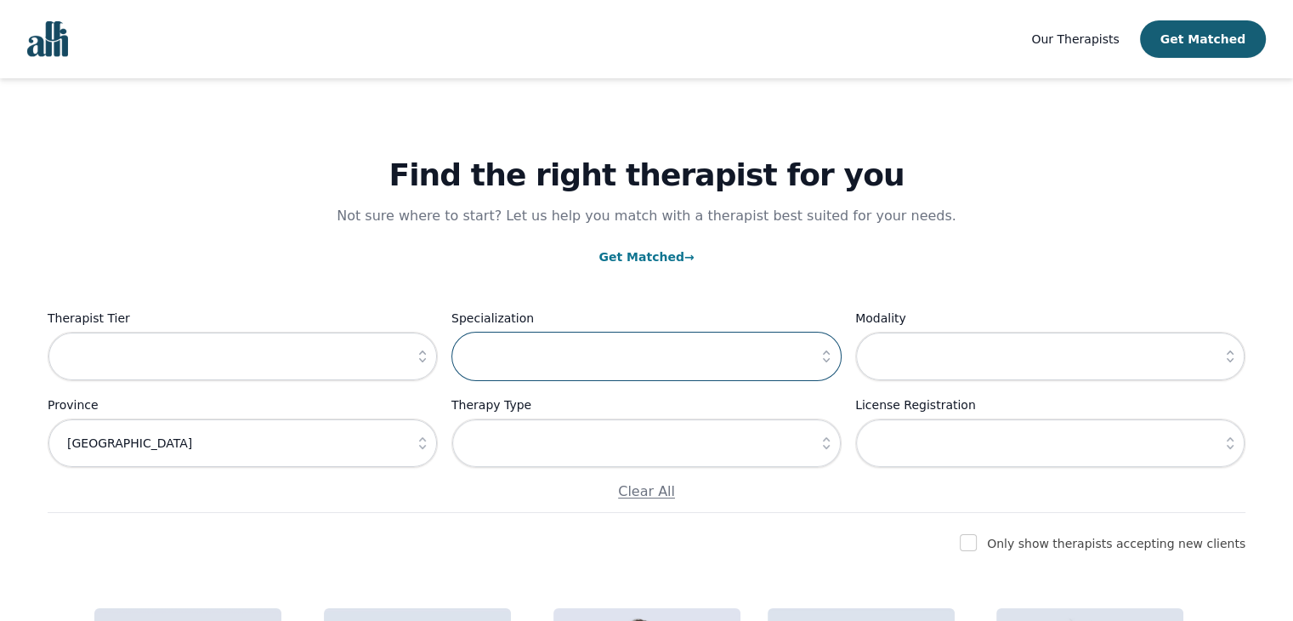
click at [578, 352] on input "text" at bounding box center [646, 356] width 390 height 49
click at [823, 349] on icon "button" at bounding box center [826, 356] width 17 height 17
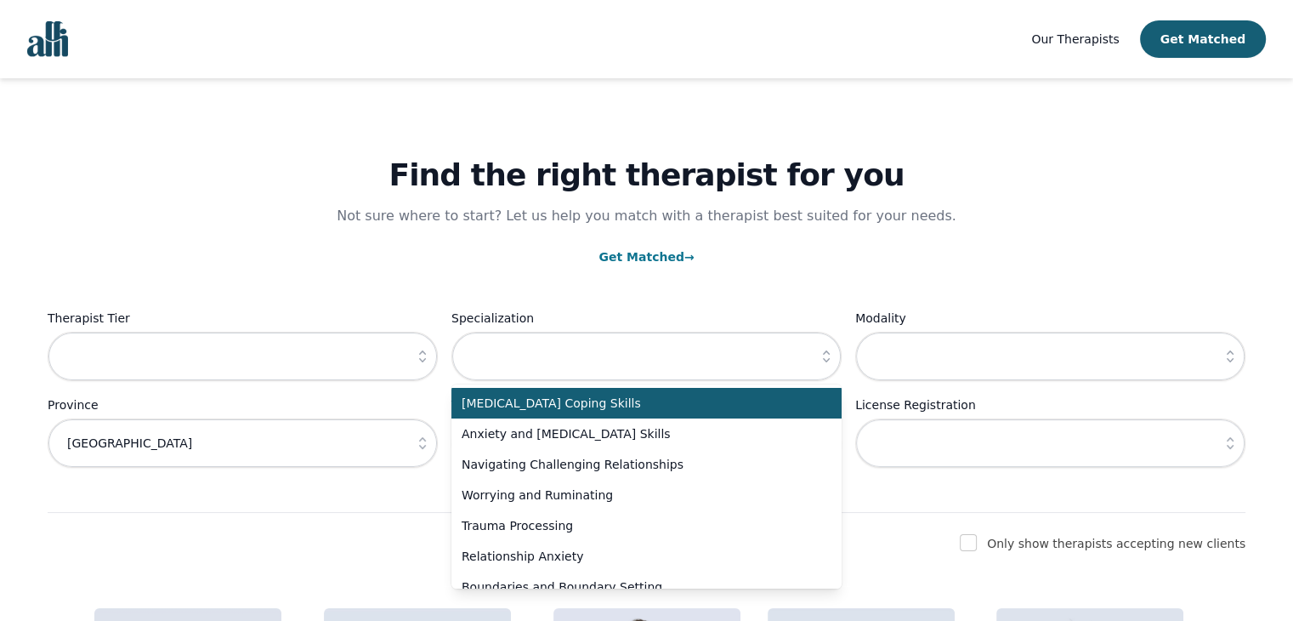
click at [763, 395] on span "[MEDICAL_DATA] Coping Skills" at bounding box center [636, 402] width 349 height 17
type input "[MEDICAL_DATA] Coping Skills"
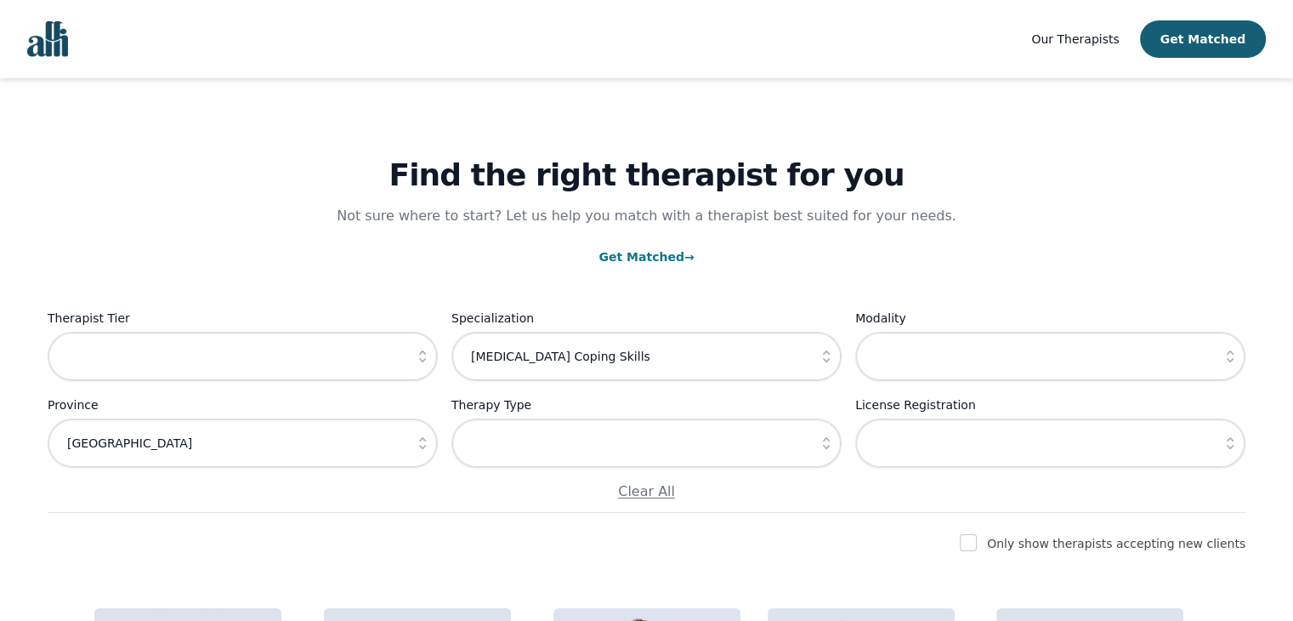
click at [821, 450] on icon "button" at bounding box center [826, 442] width 17 height 17
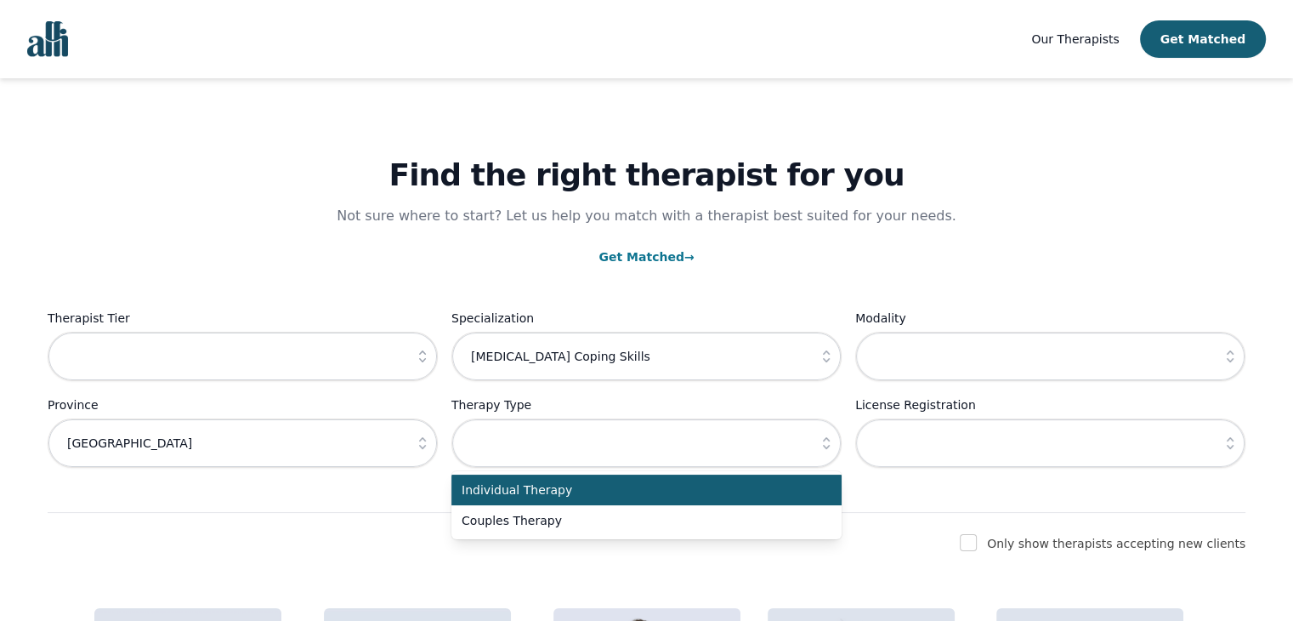
click at [653, 488] on span "Individual Therapy" at bounding box center [636, 489] width 349 height 17
type input "Individual Therapy"
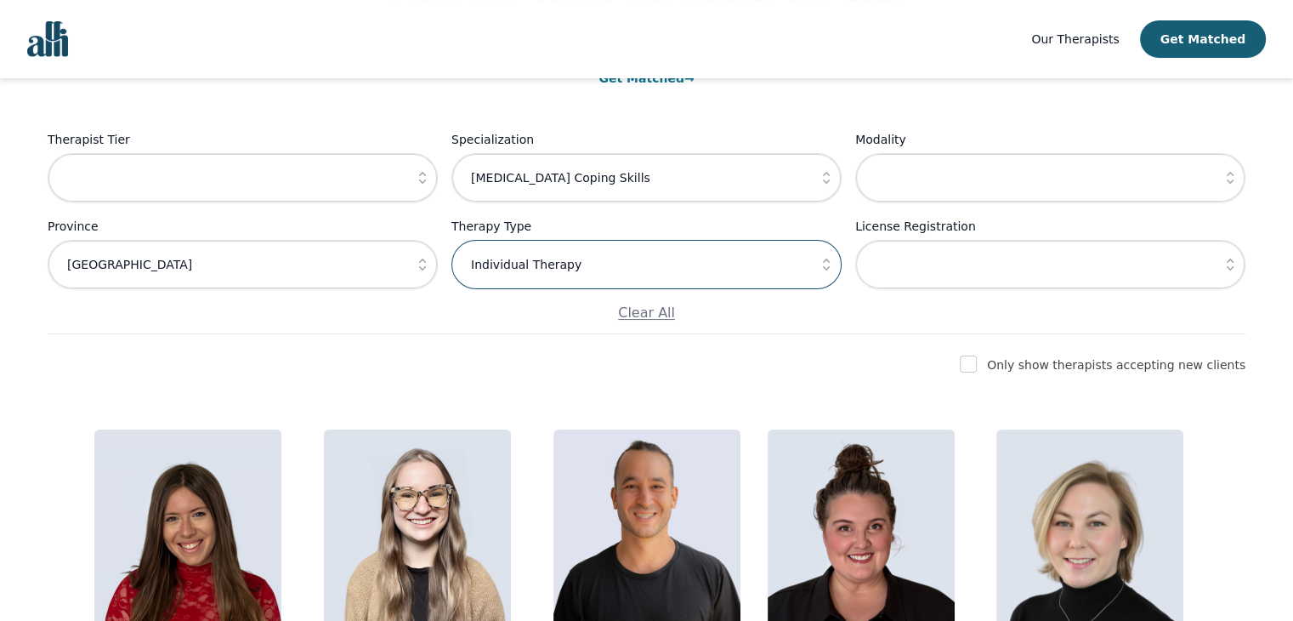
scroll to position [191, 0]
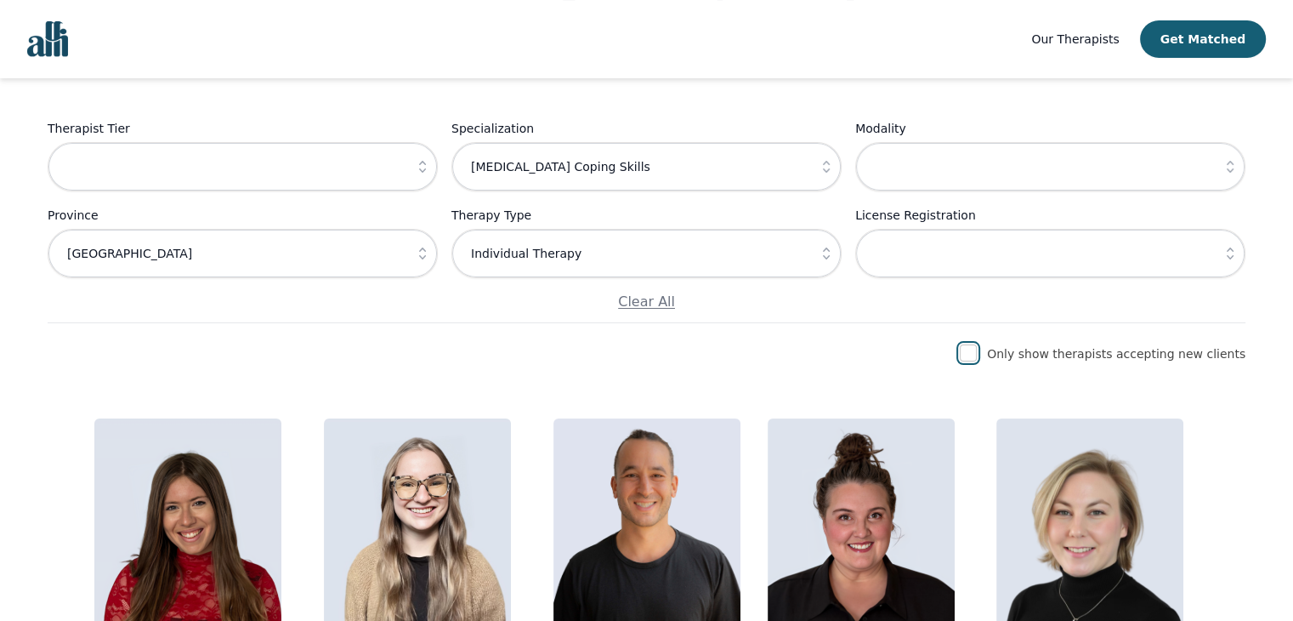
click at [977, 348] on input "checkbox" at bounding box center [968, 352] width 17 height 17
checkbox input "true"
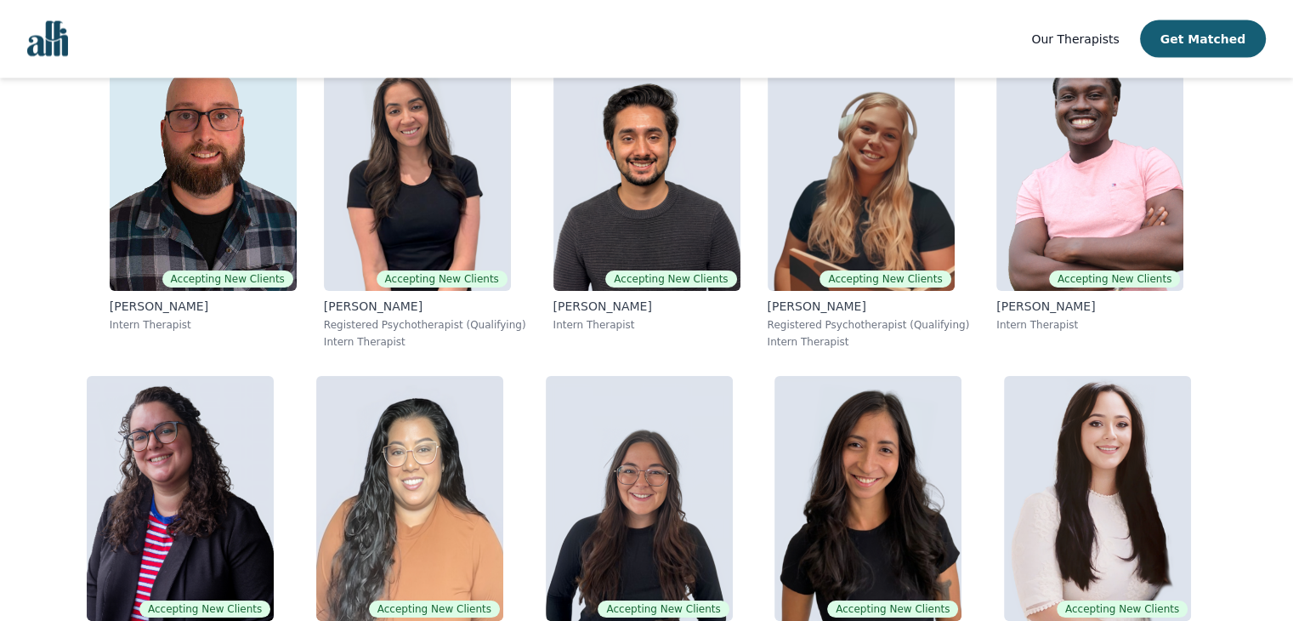
scroll to position [3096, 0]
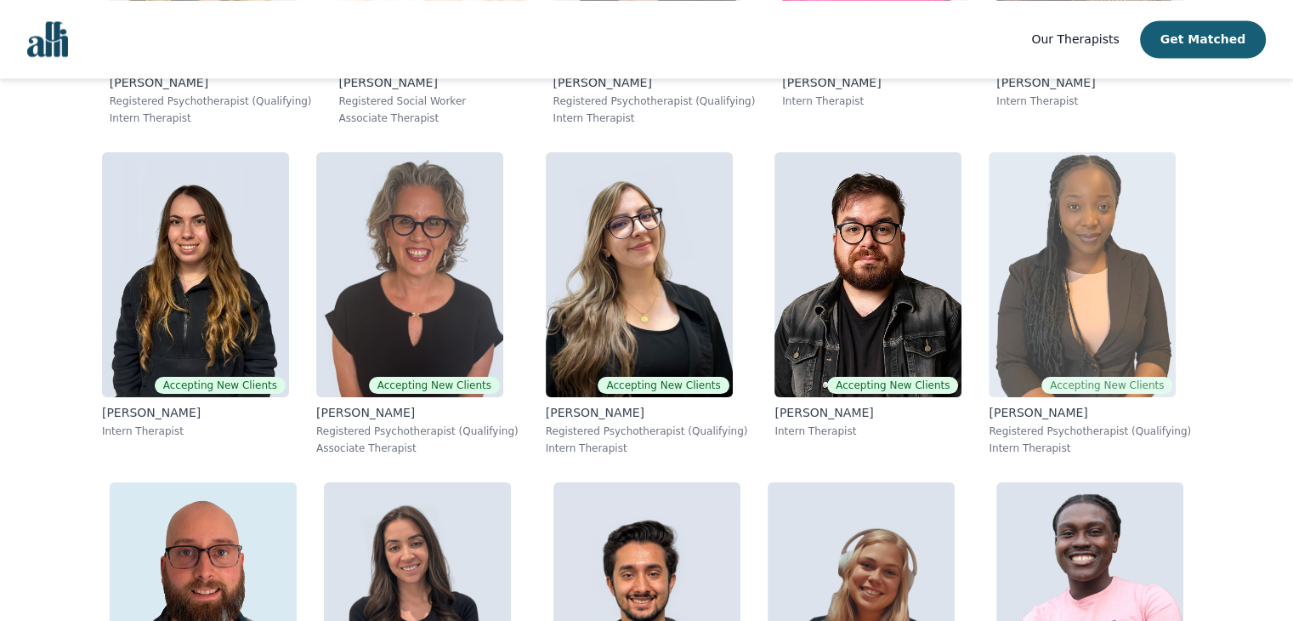
click at [1109, 304] on img at bounding box center [1082, 274] width 187 height 245
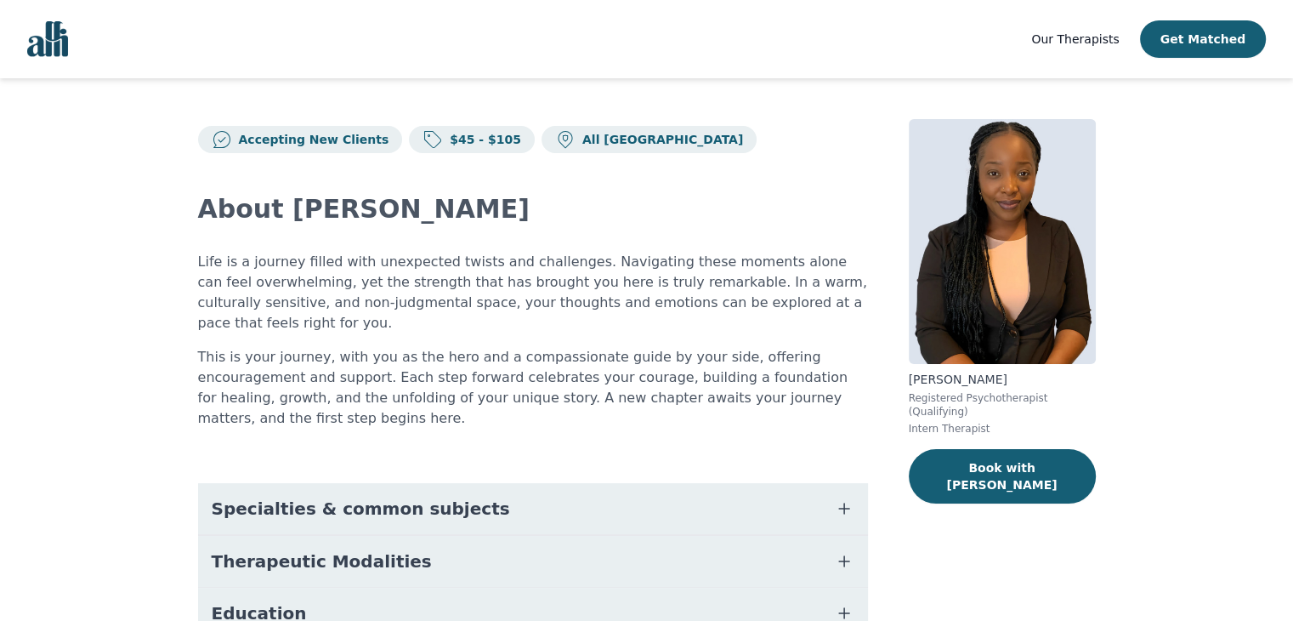
click at [711, 483] on button "Specialties & common subjects" at bounding box center [533, 508] width 670 height 51
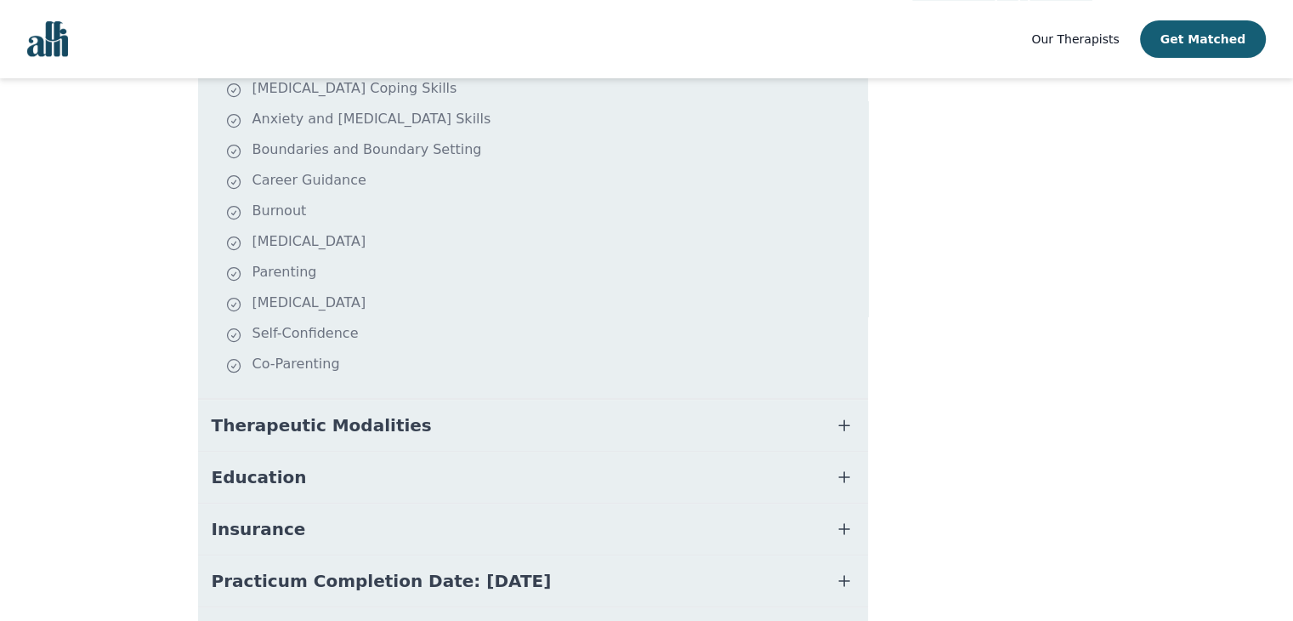
scroll to position [469, 0]
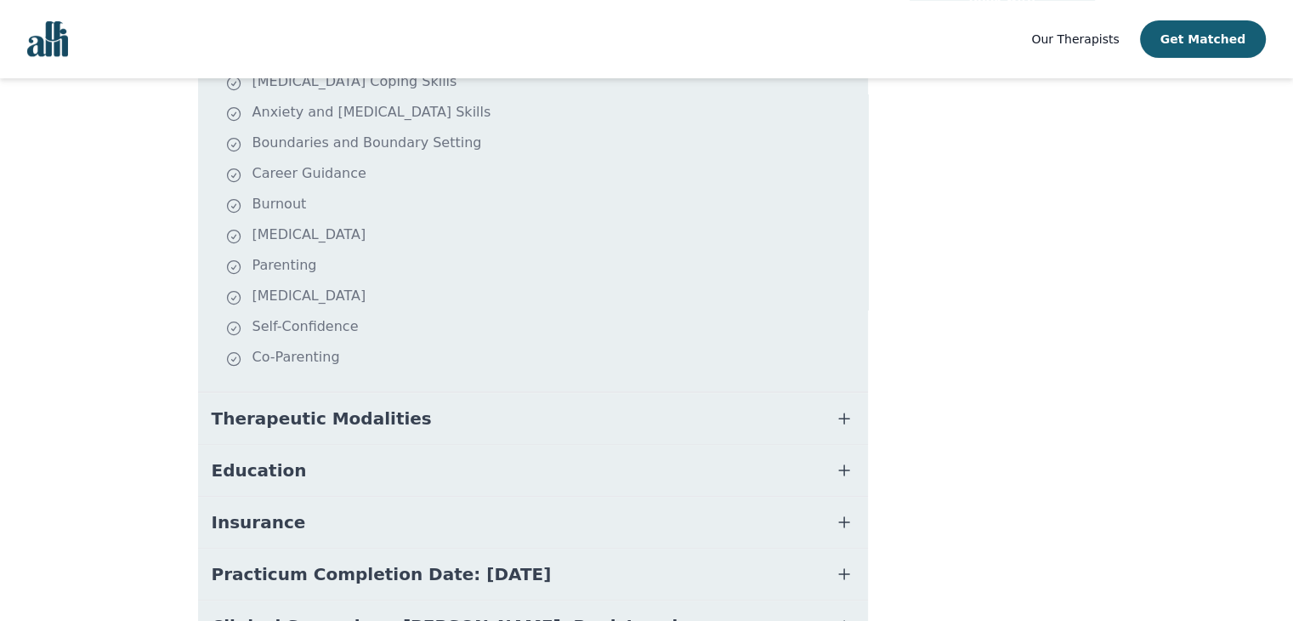
click at [258, 458] on span "Education" at bounding box center [259, 470] width 95 height 24
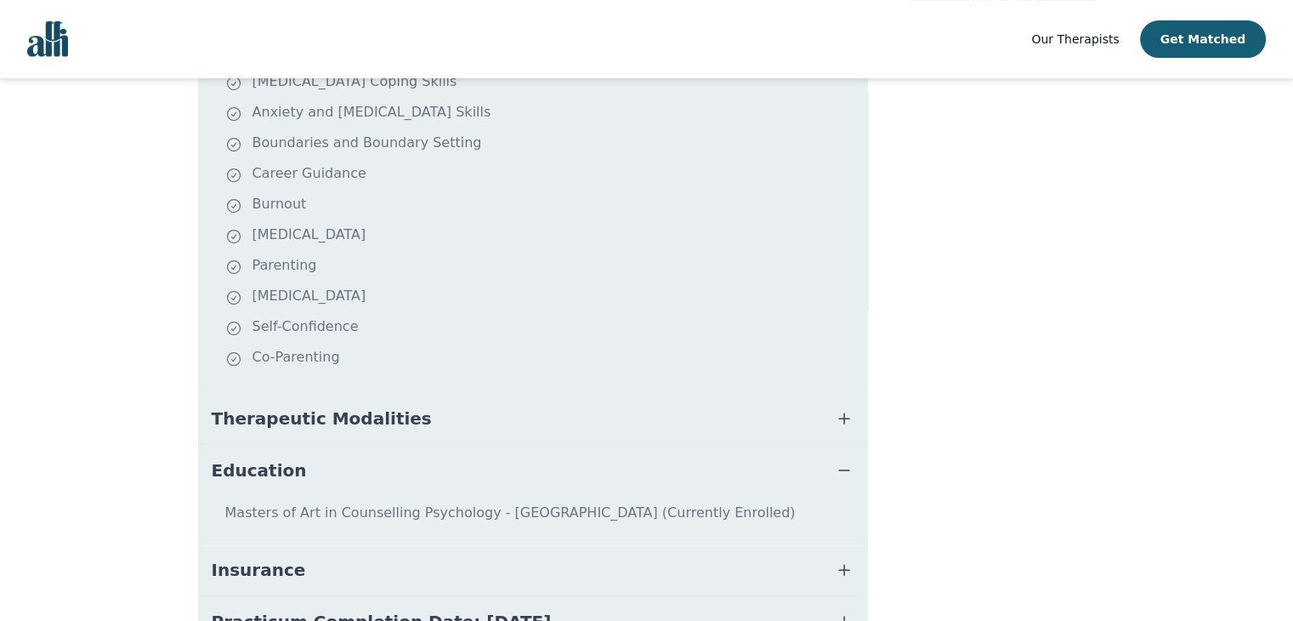
click at [258, 458] on span "Education" at bounding box center [259, 470] width 95 height 24
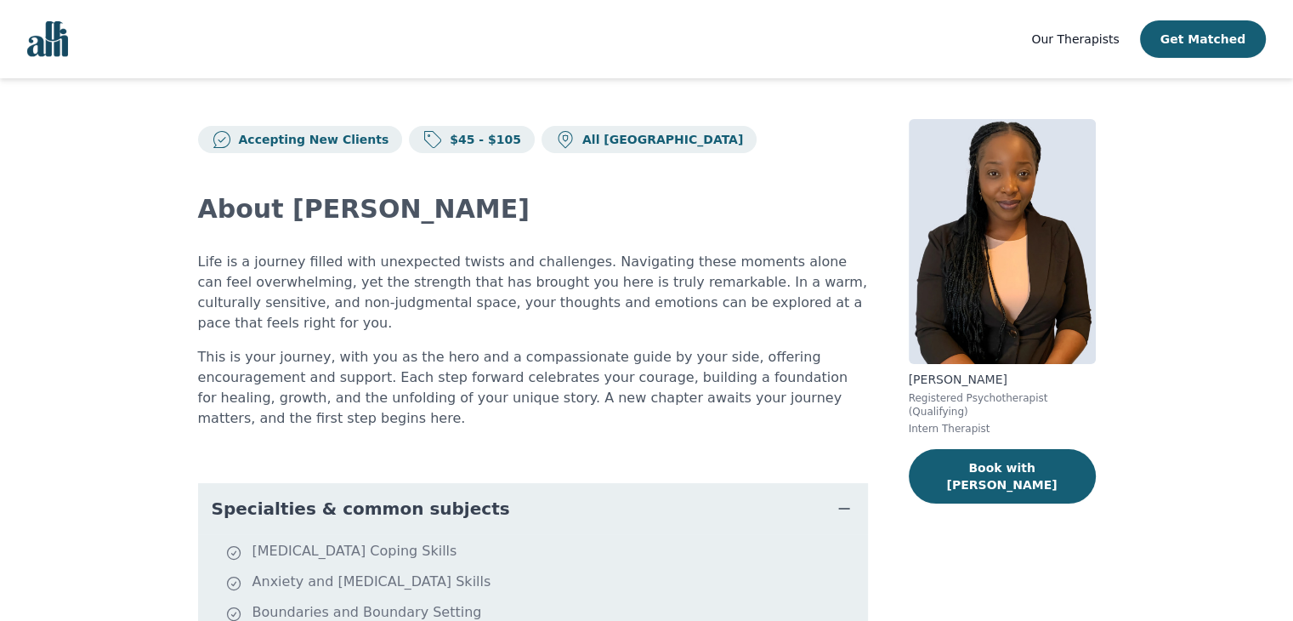
scroll to position [0, 0]
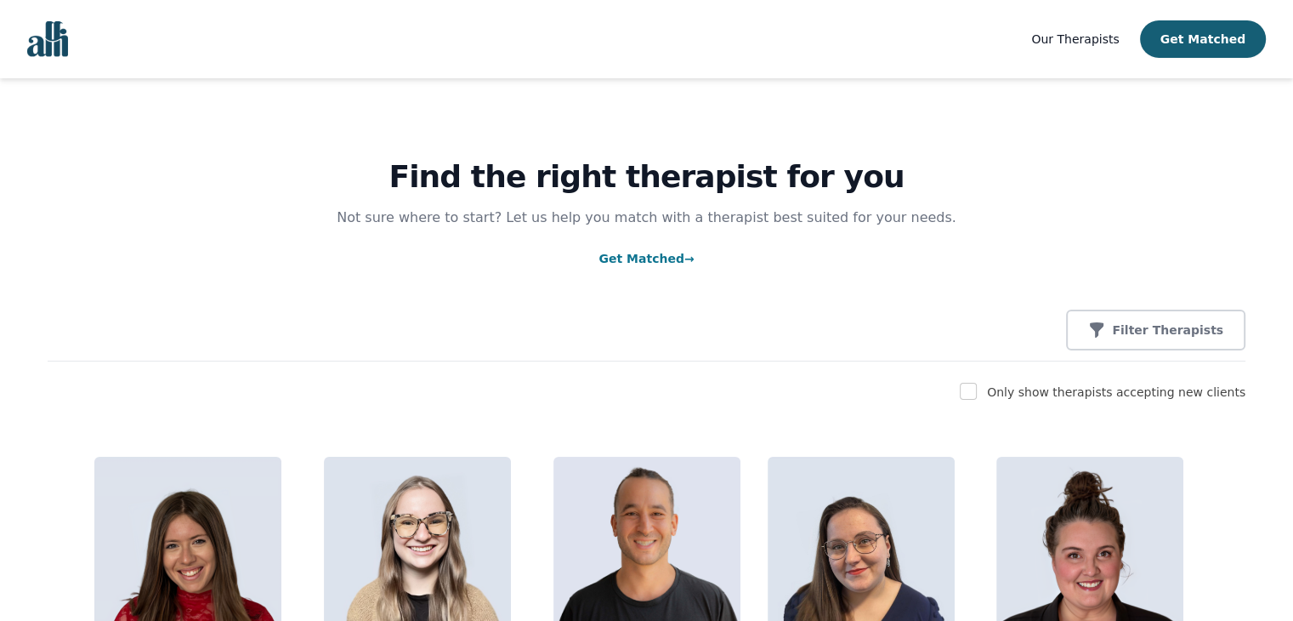
scroll to position [540, 0]
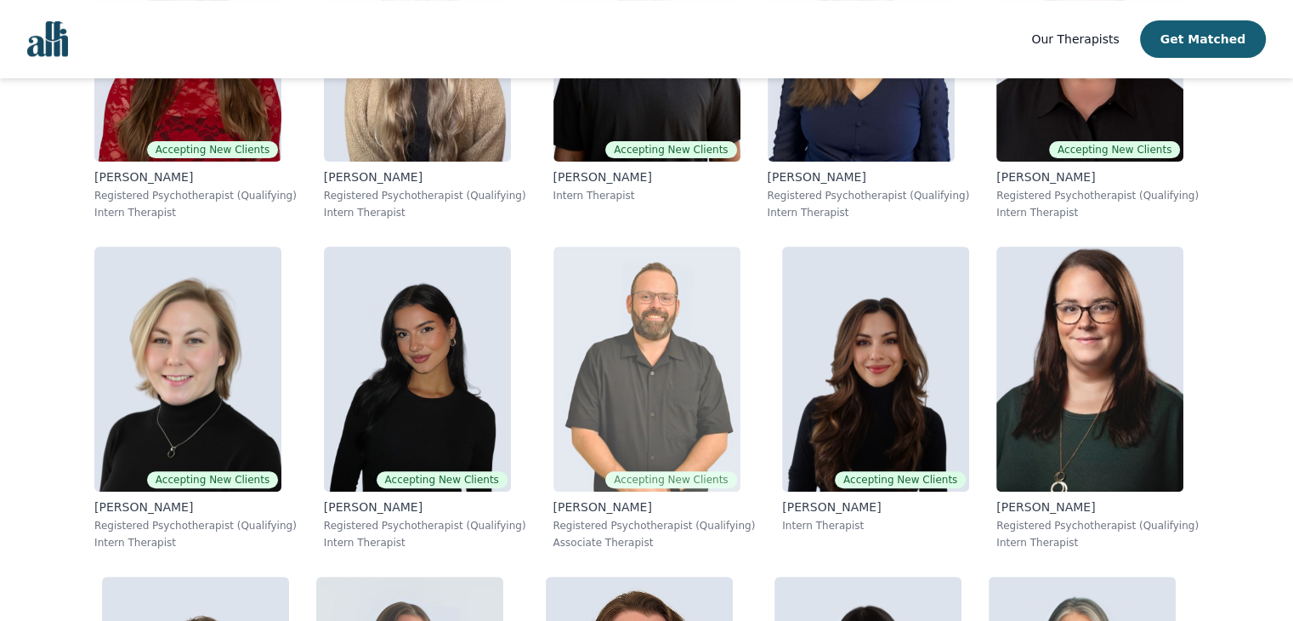
click at [701, 443] on img at bounding box center [646, 369] width 187 height 245
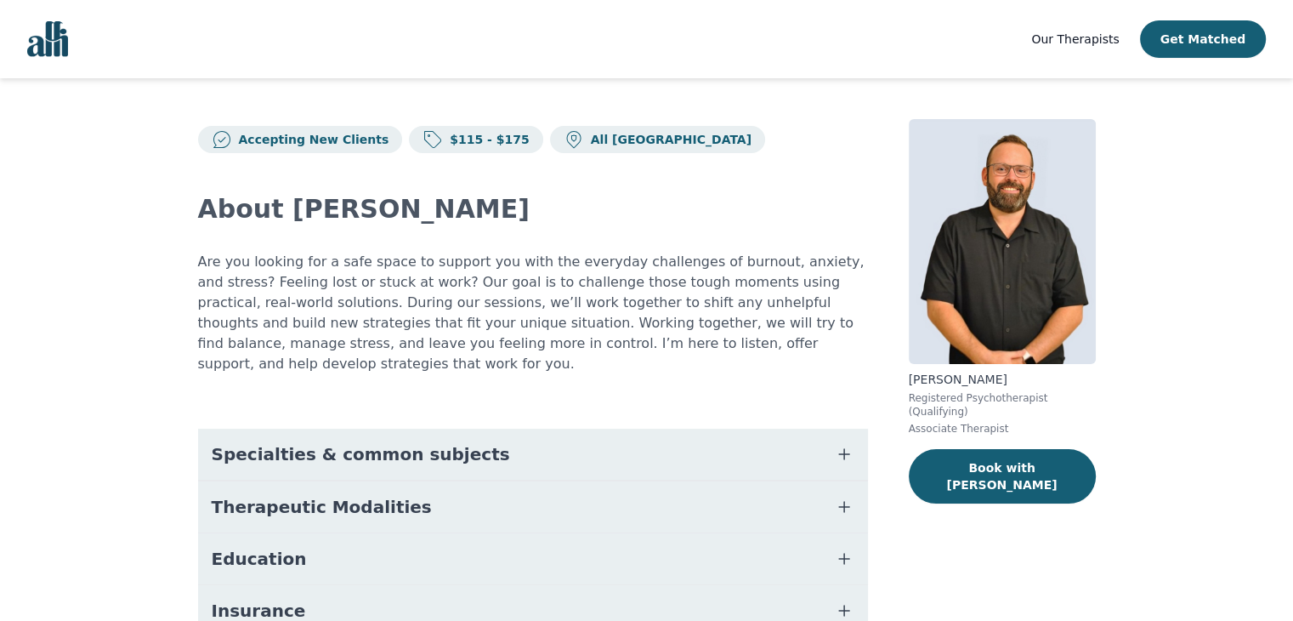
click at [701, 443] on button "Specialties & common subjects" at bounding box center [533, 453] width 670 height 51
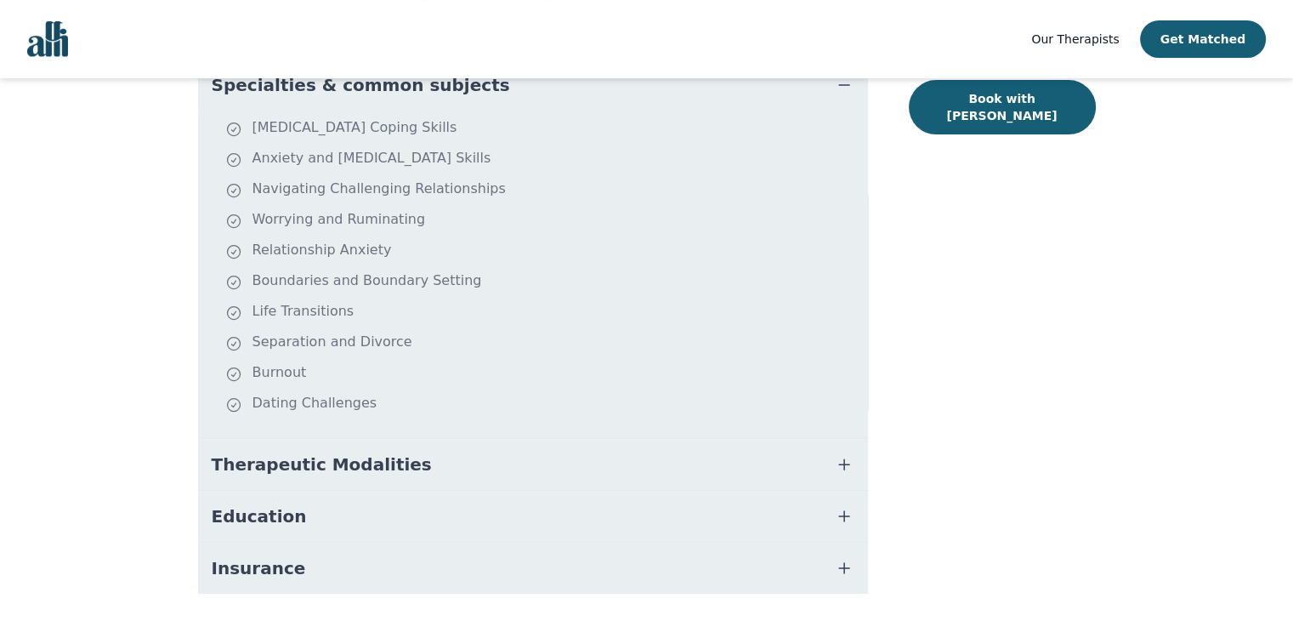
scroll to position [383, 0]
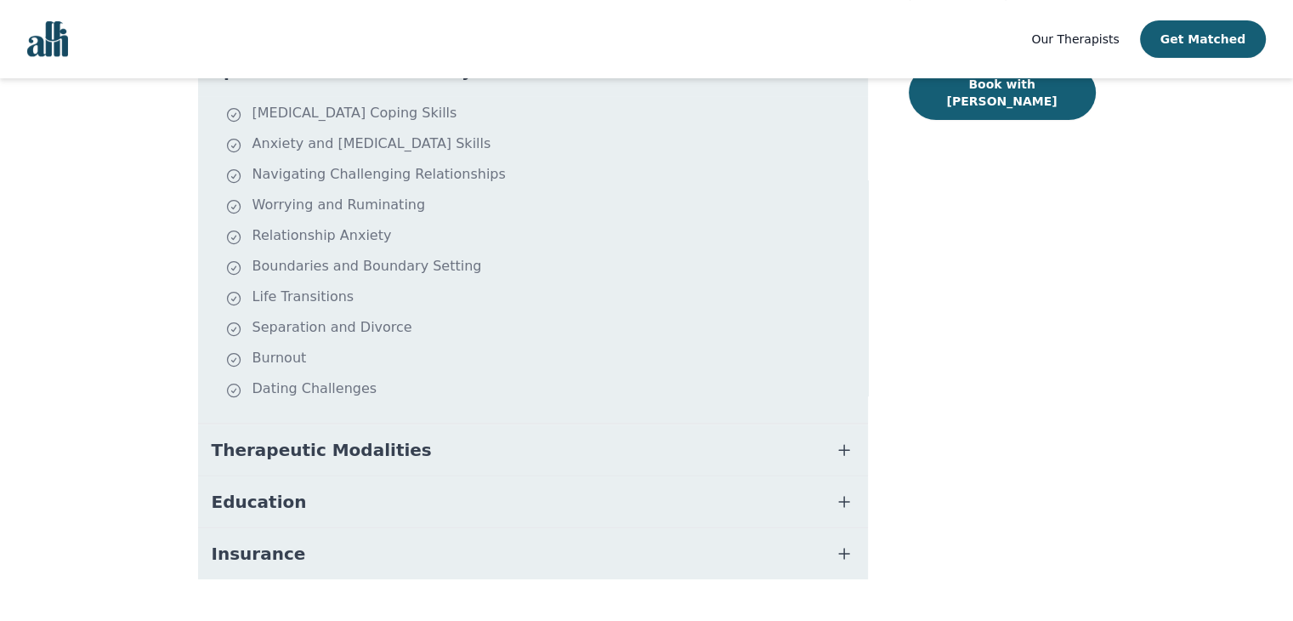
click at [793, 476] on button "Education" at bounding box center [533, 501] width 670 height 51
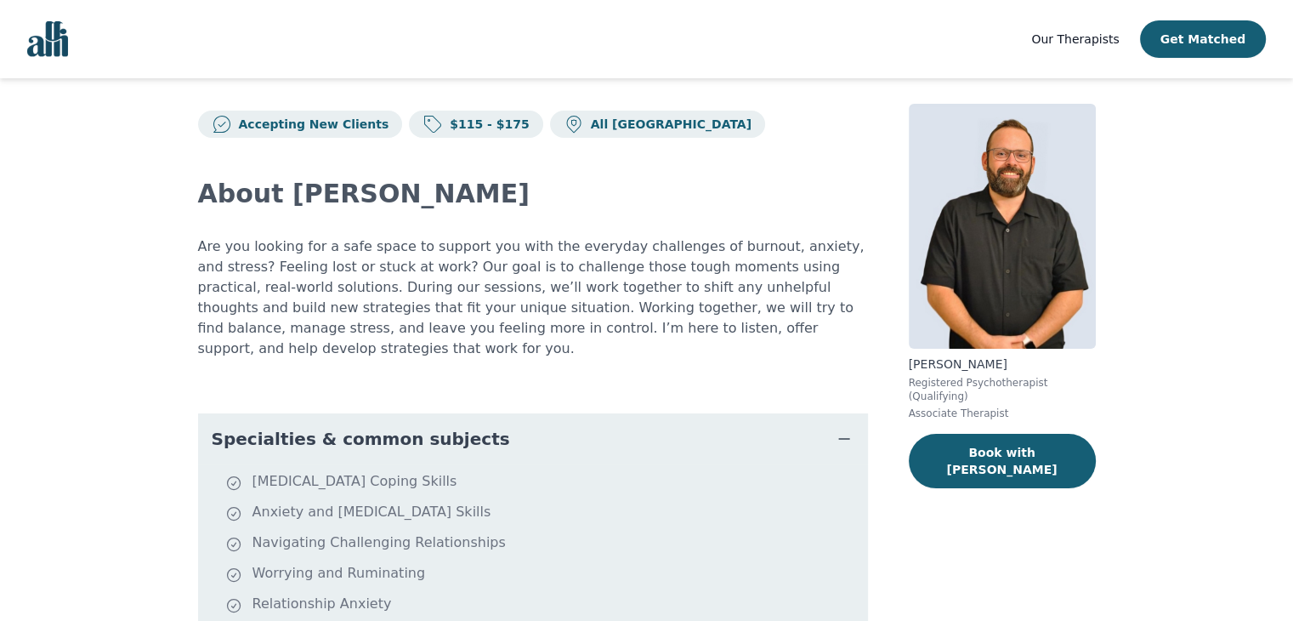
scroll to position [0, 0]
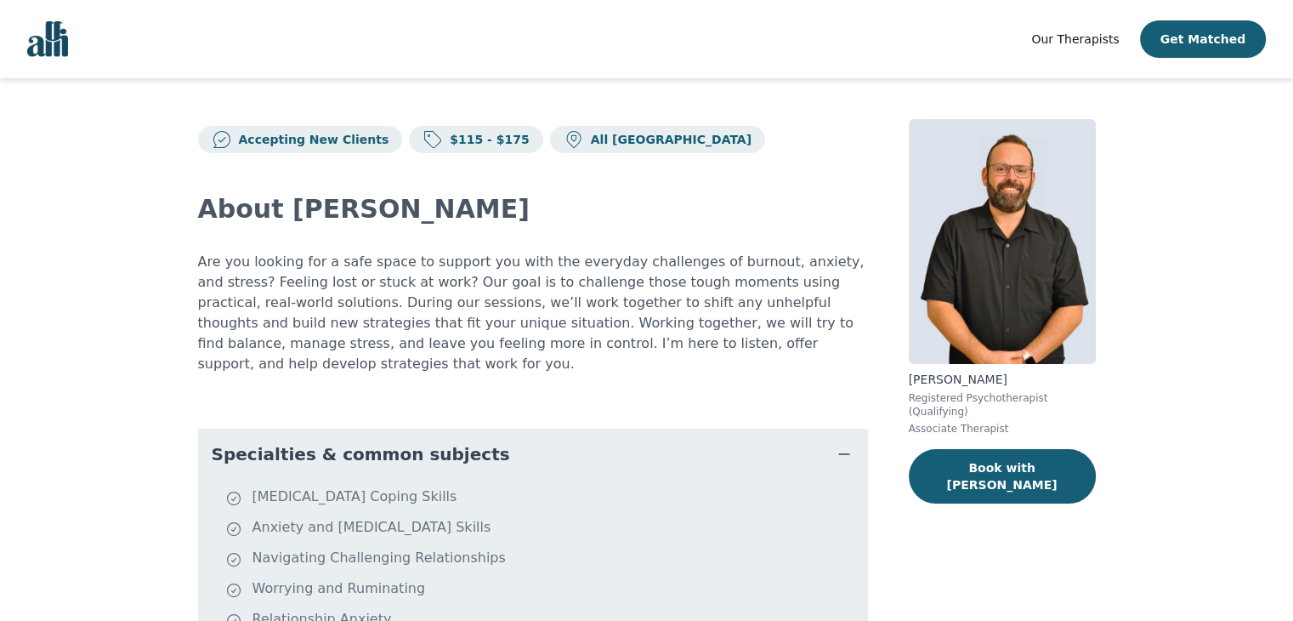
scroll to position [450, 0]
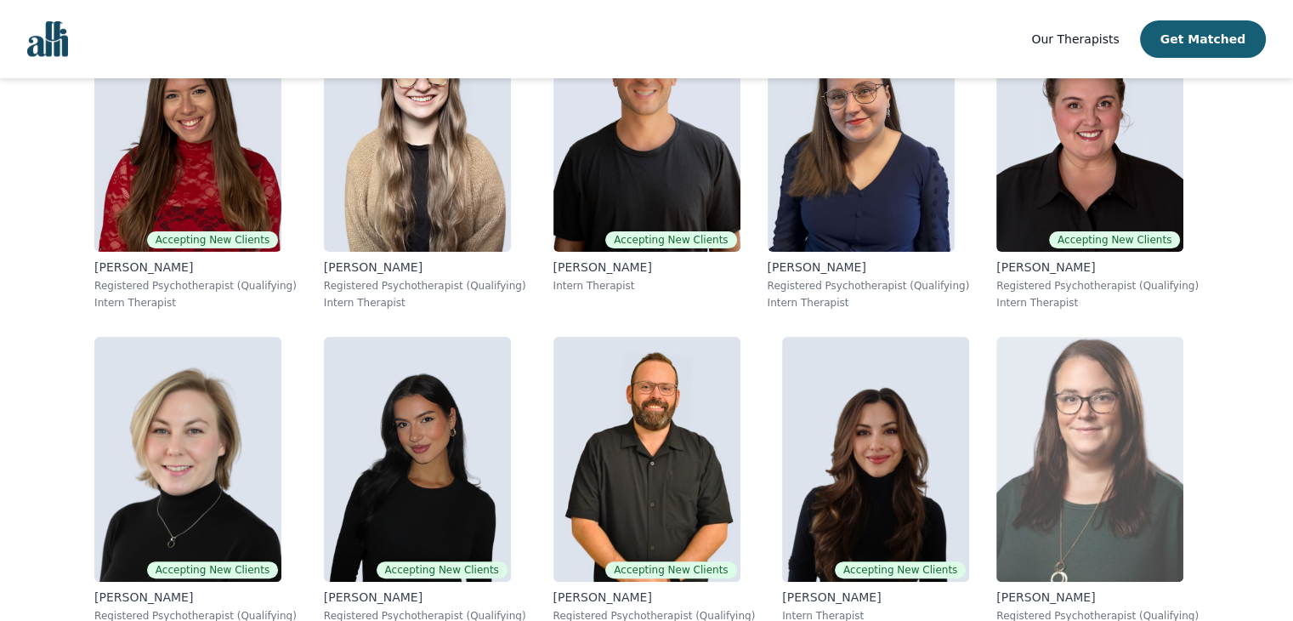
click at [1101, 501] on img at bounding box center [1089, 459] width 187 height 245
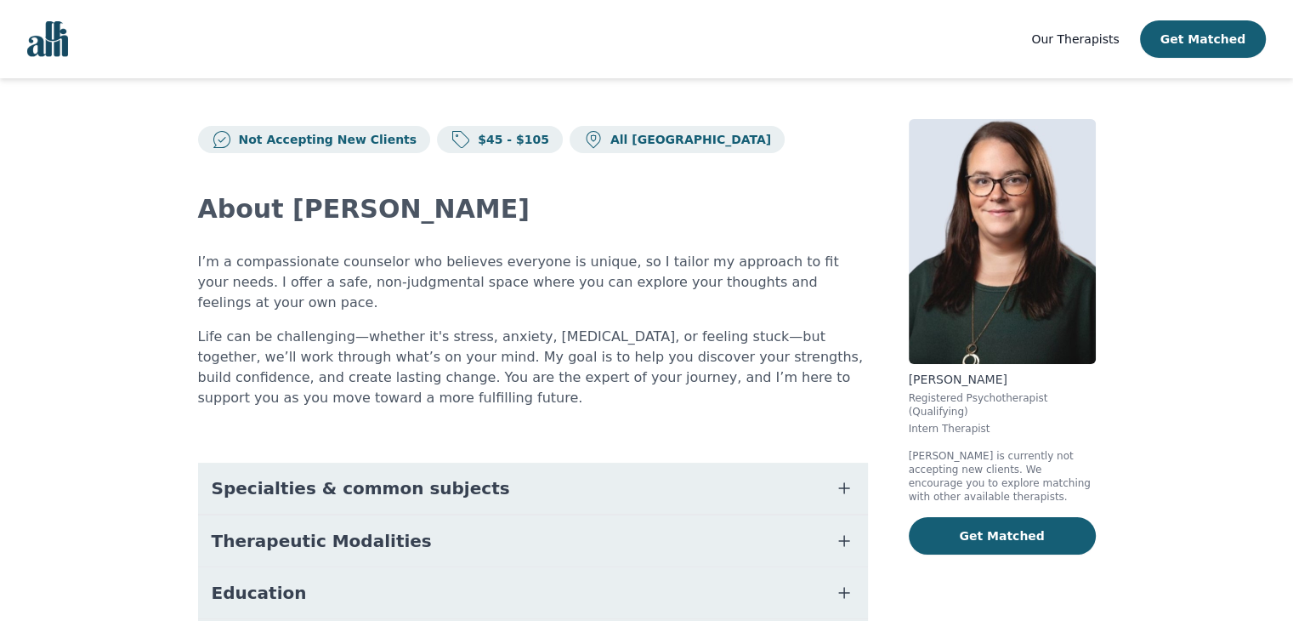
click at [340, 476] on span "Specialties & common subjects" at bounding box center [361, 488] width 298 height 24
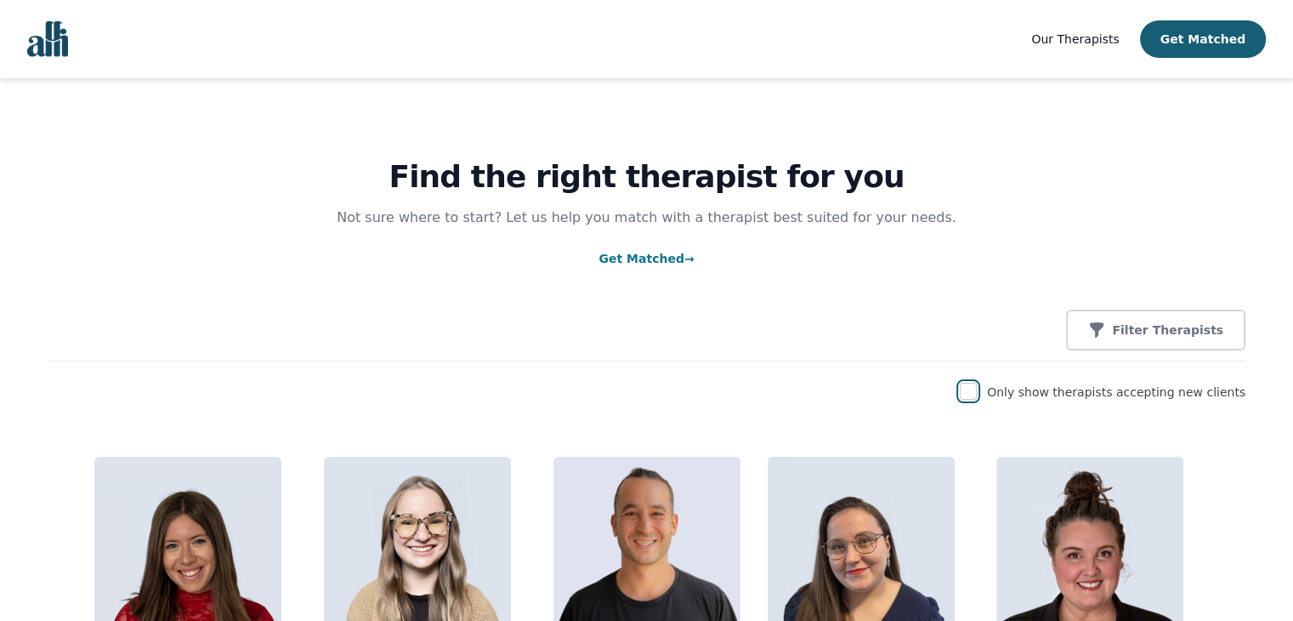
click at [977, 389] on input "checkbox" at bounding box center [968, 391] width 17 height 17
checkbox input "true"
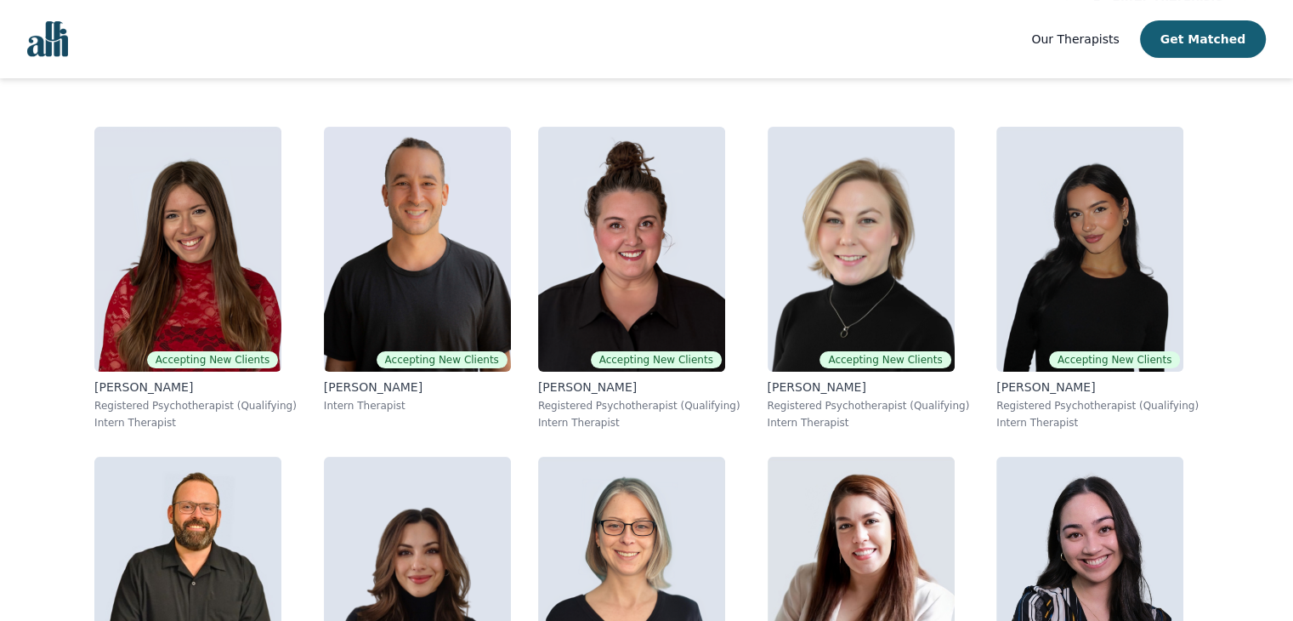
scroll to position [395, 0]
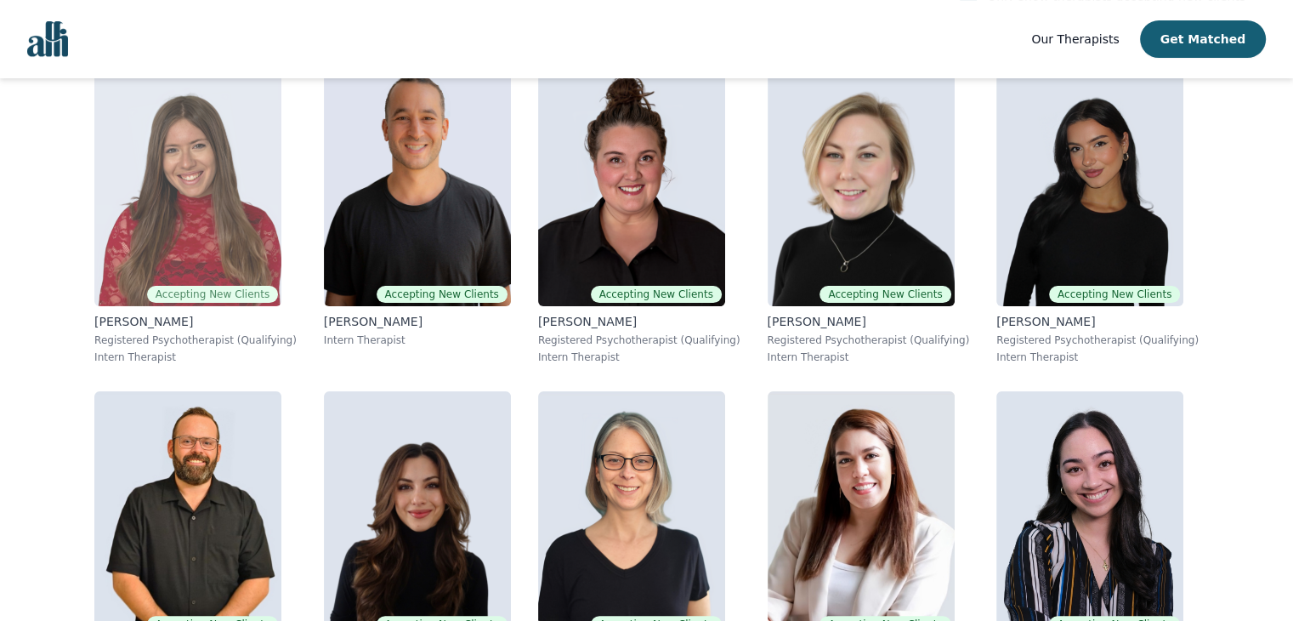
click at [253, 169] on img at bounding box center [187, 183] width 187 height 245
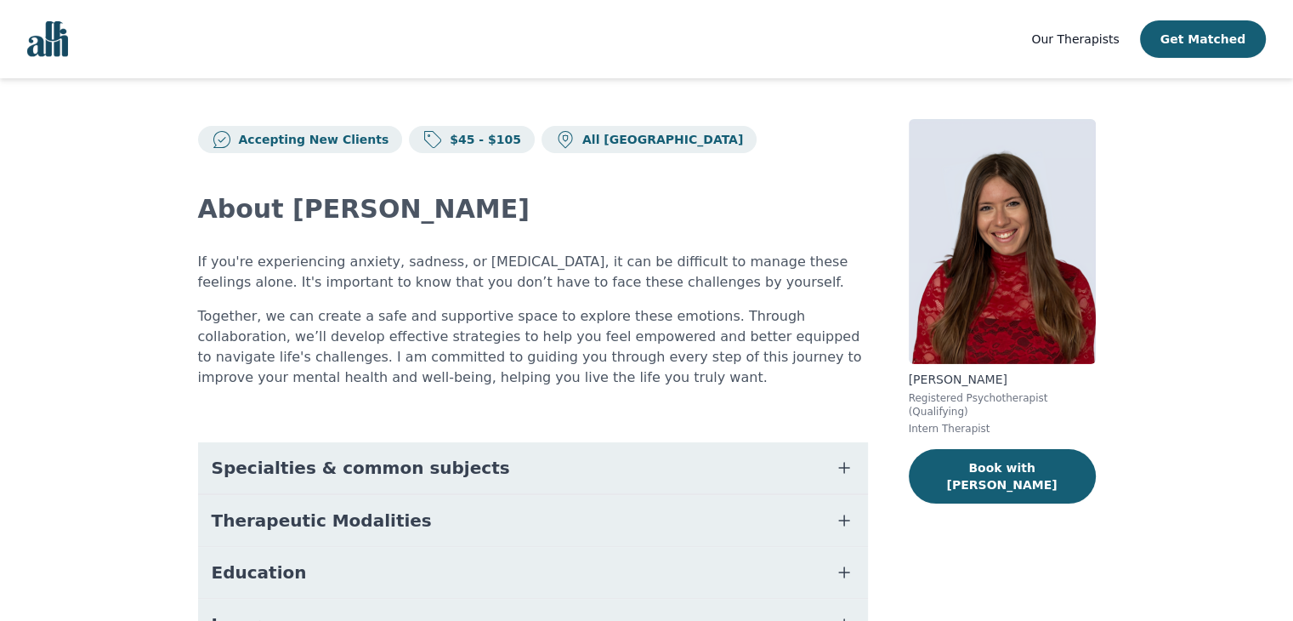
click at [405, 484] on button "Specialties & common subjects" at bounding box center [533, 467] width 670 height 51
